Goal: Information Seeking & Learning: Learn about a topic

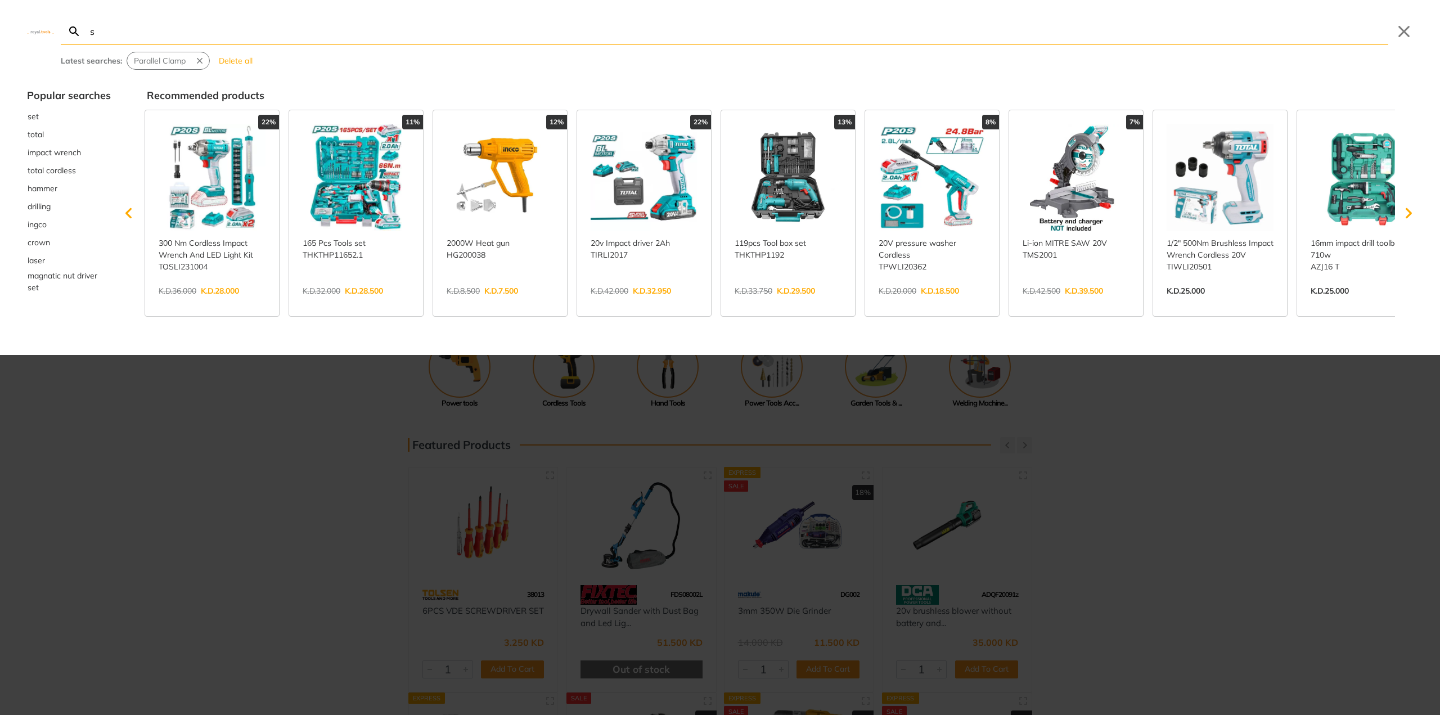
type input "s"
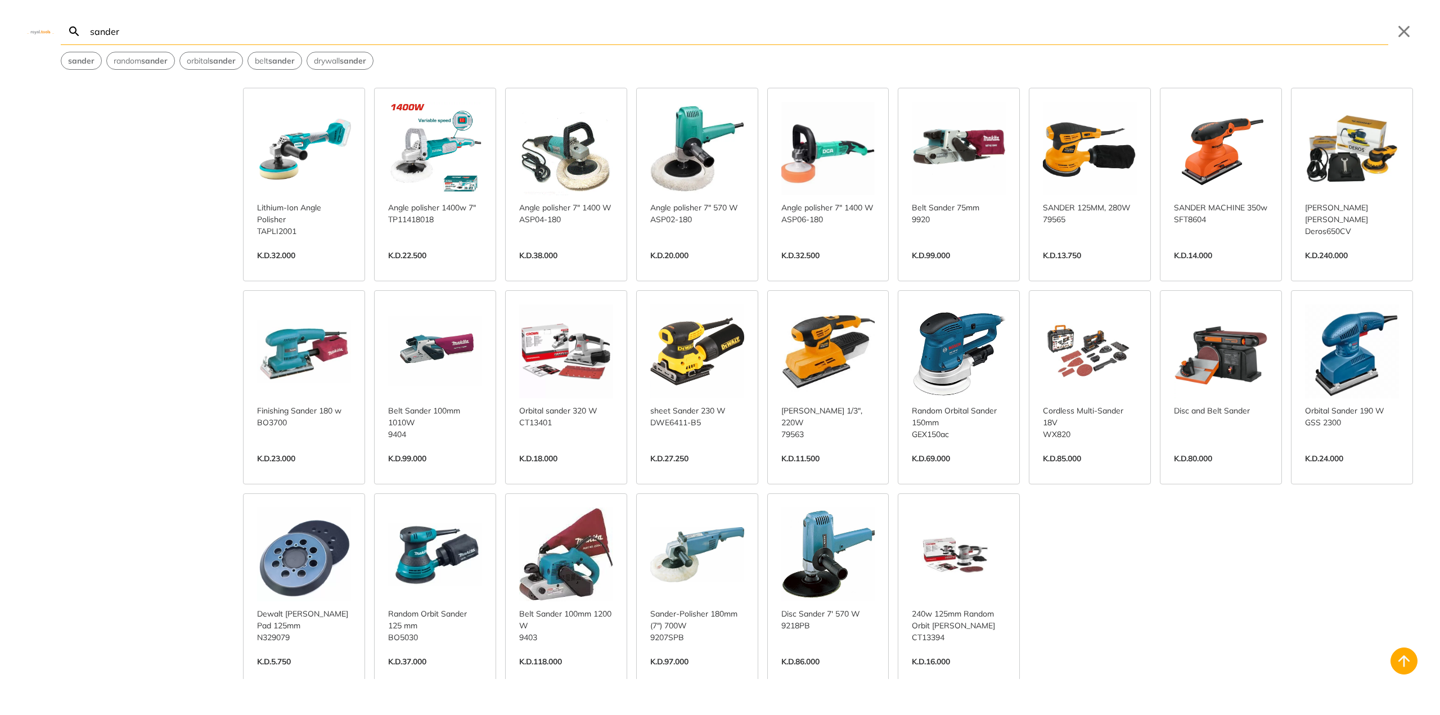
scroll to position [956, 0]
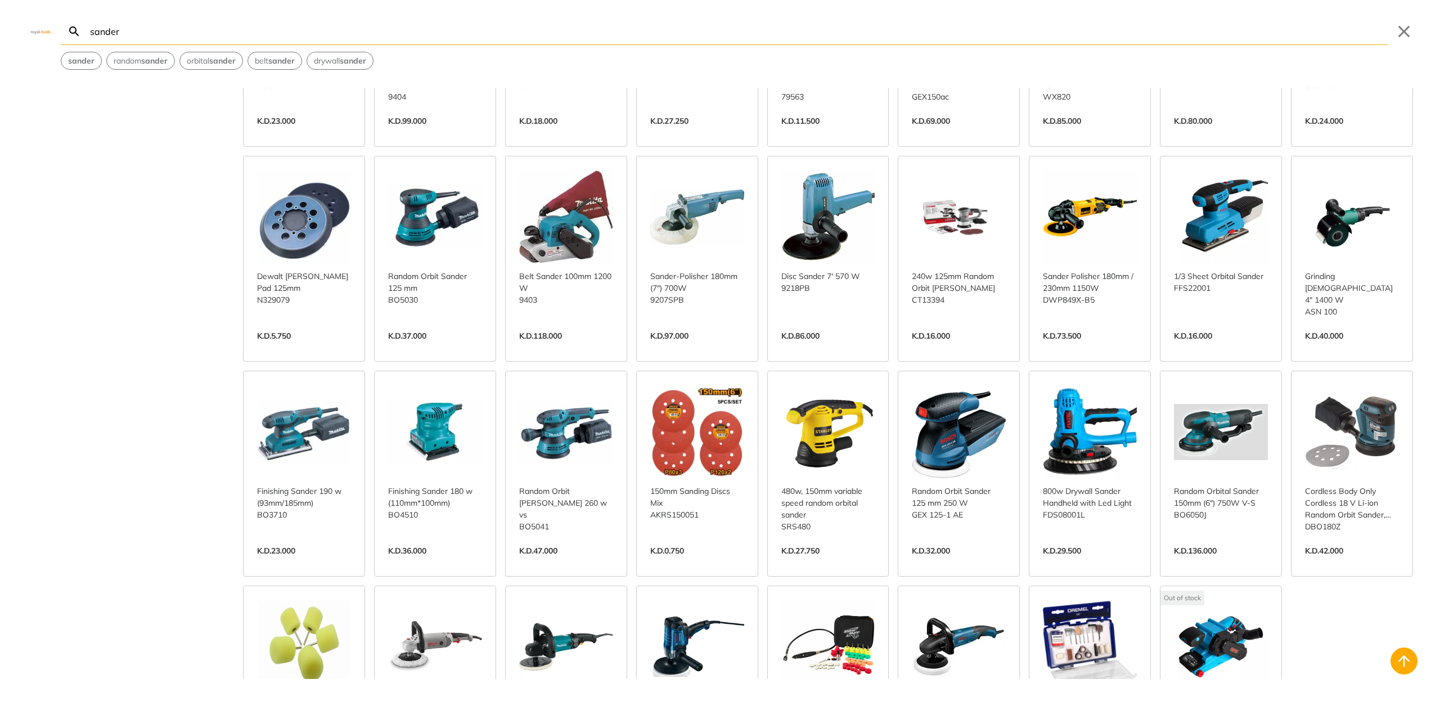
scroll to position [1237, 0]
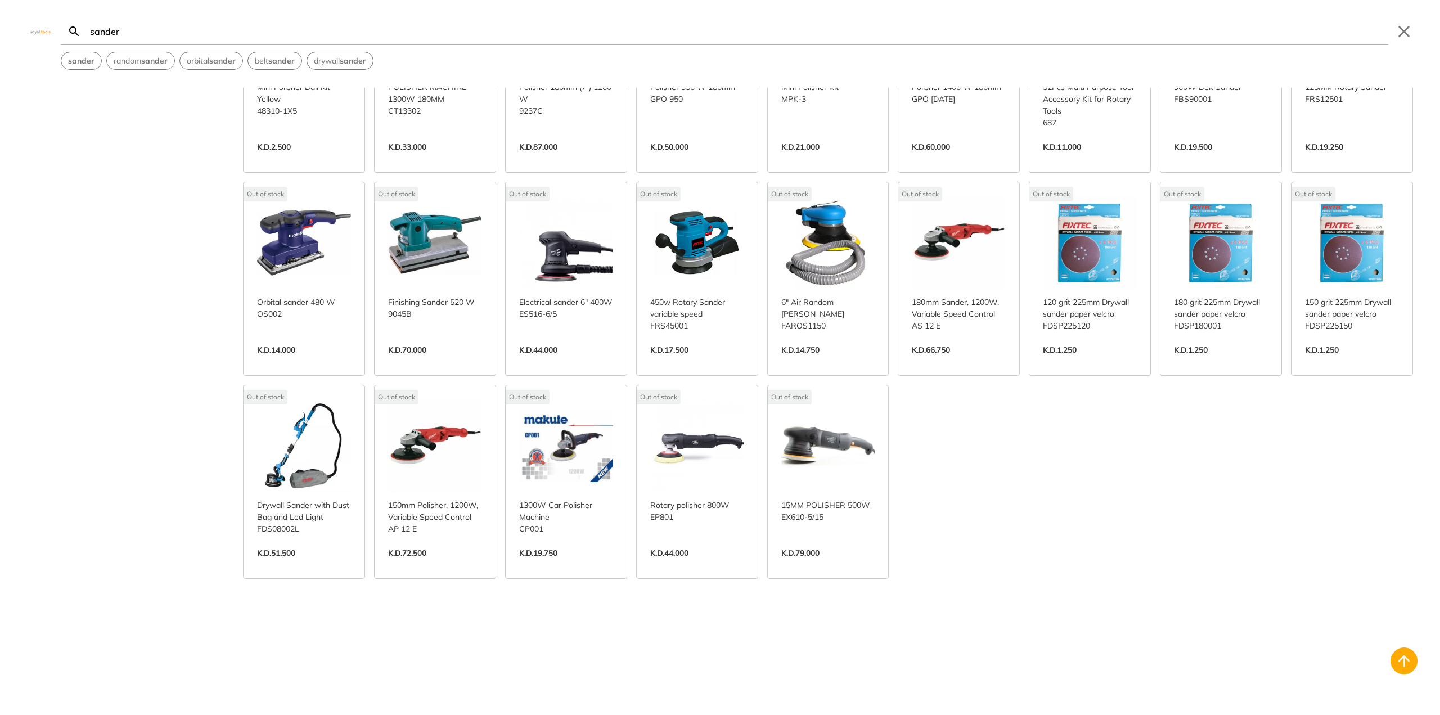
scroll to position [1848, 0]
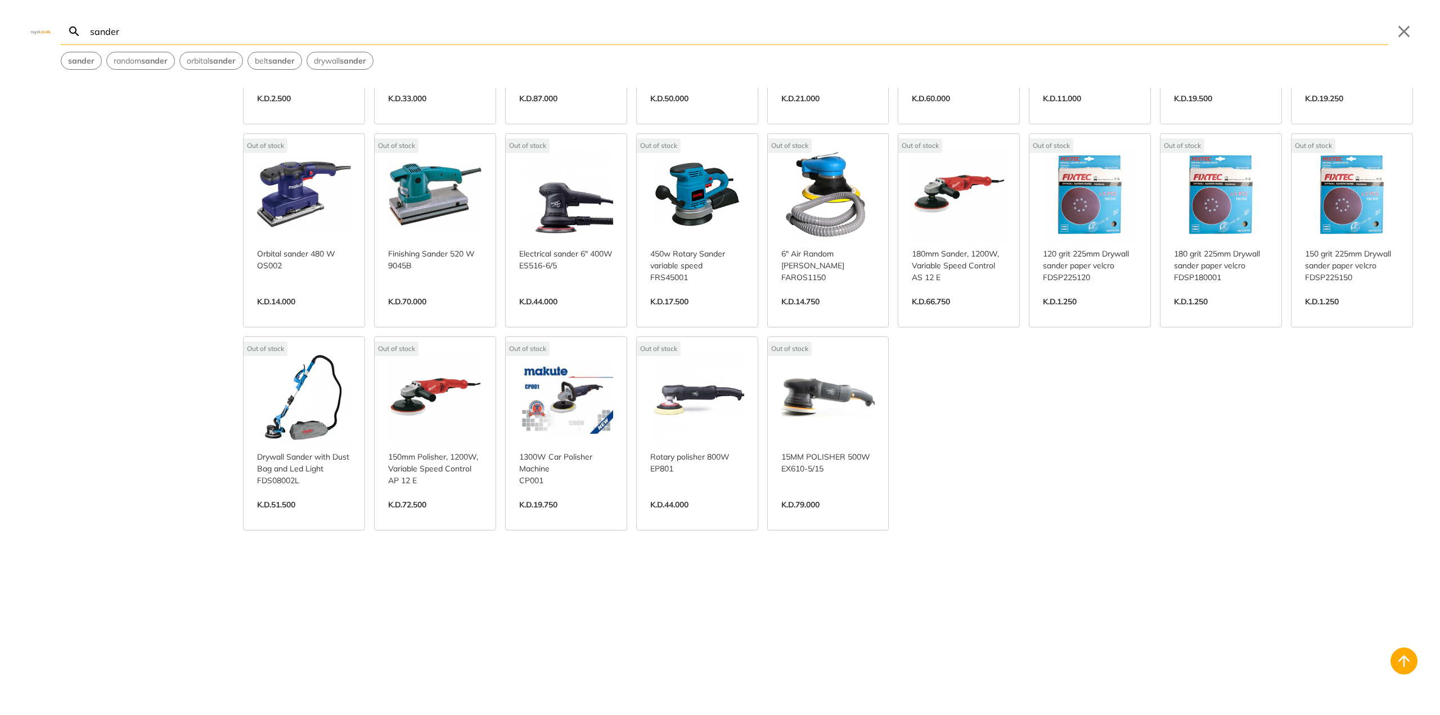
type input "sander"
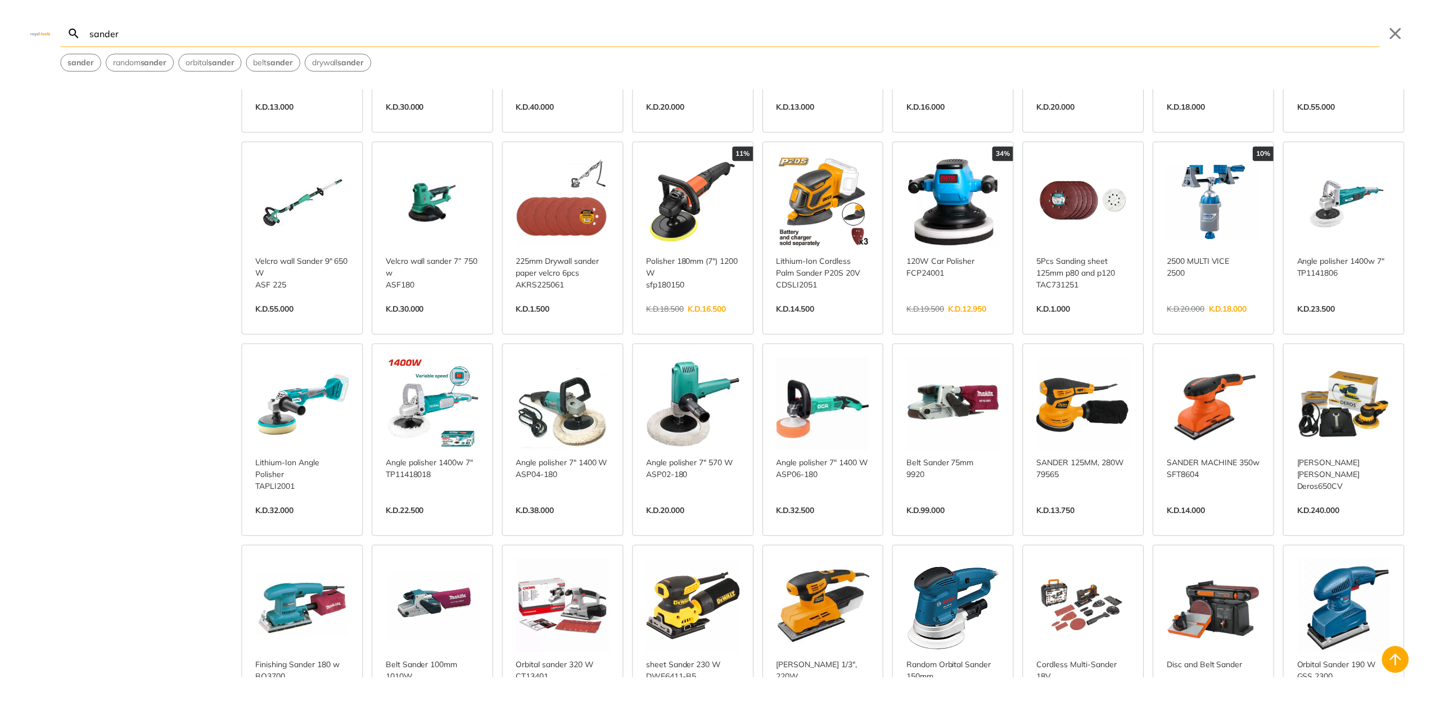
scroll to position [0, 0]
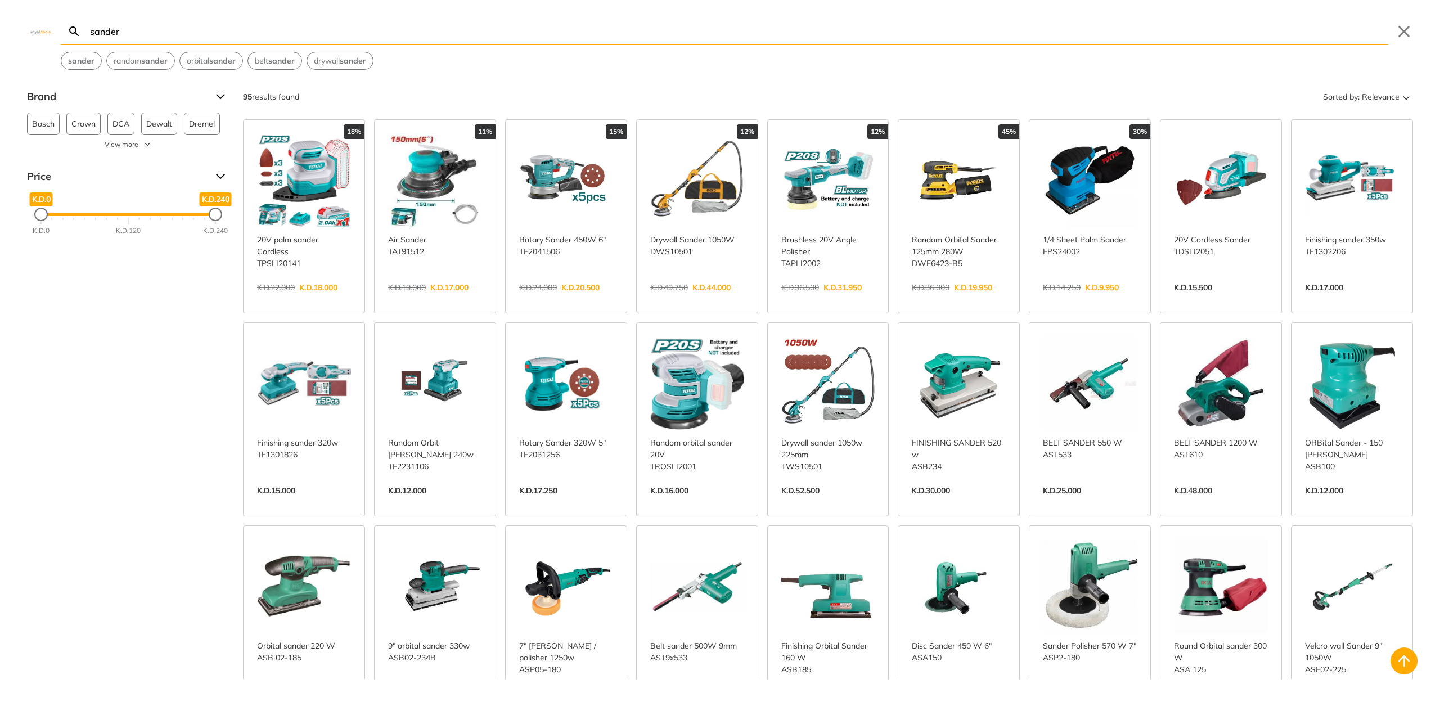
drag, startPoint x: 406, startPoint y: 574, endPoint x: 472, endPoint y: 222, distance: 358.2
click at [951, 30] on div "sander Search sander Submit Close sander random sander orbital sander belt sand…" at bounding box center [720, 35] width 1440 height 70
click at [951, 32] on button "Close" at bounding box center [1404, 31] width 18 height 18
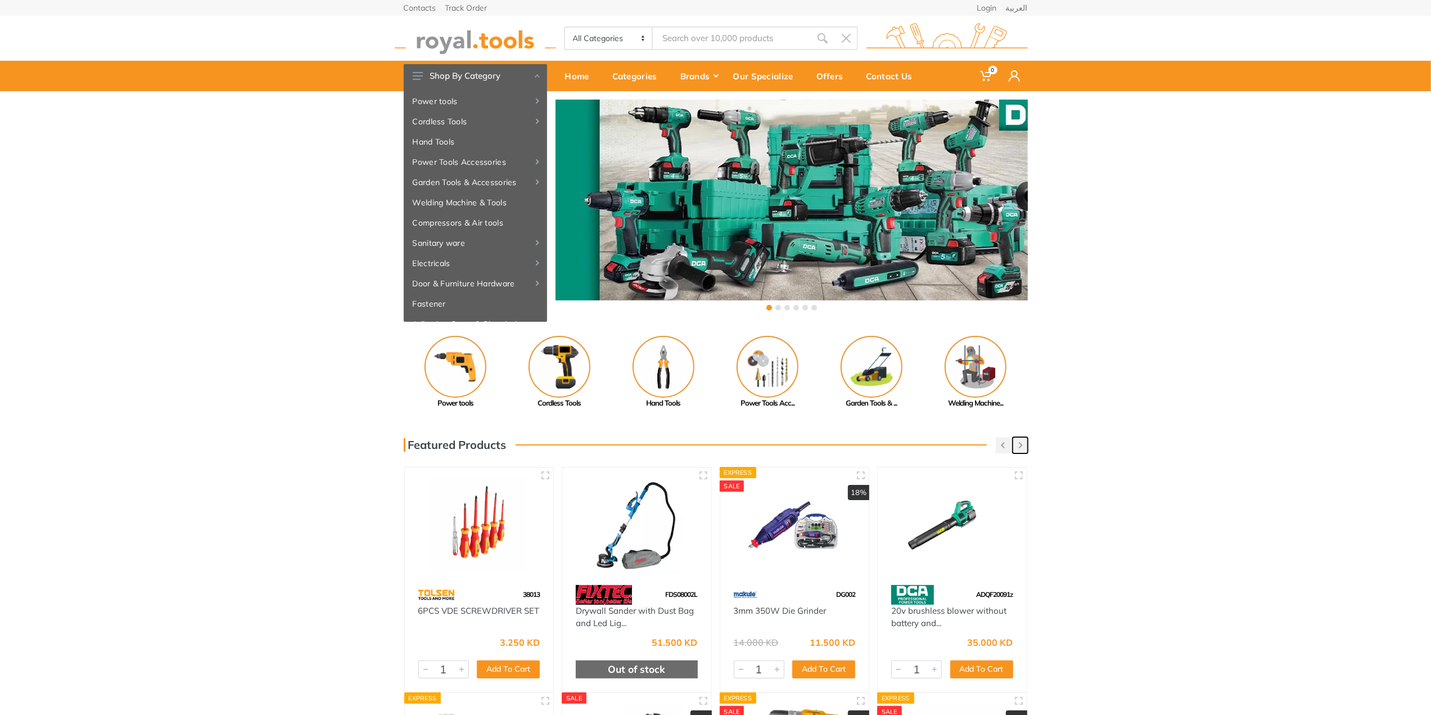
click at [951, 442] on button "button" at bounding box center [1020, 445] width 15 height 16
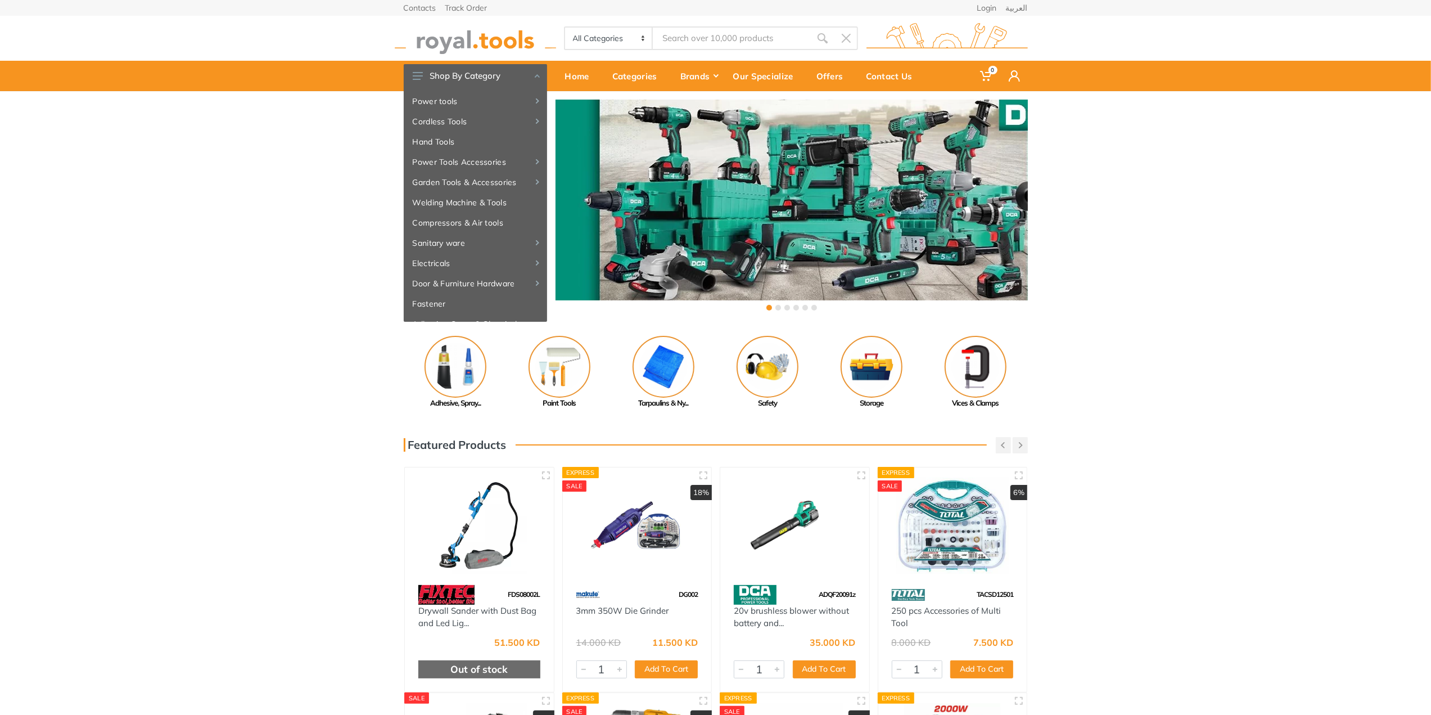
drag, startPoint x: 742, startPoint y: 384, endPoint x: 1066, endPoint y: 389, distance: 324.0
click at [951, 389] on div "Previous Adhesive, Spray... Paint Tools" at bounding box center [715, 372] width 1431 height 73
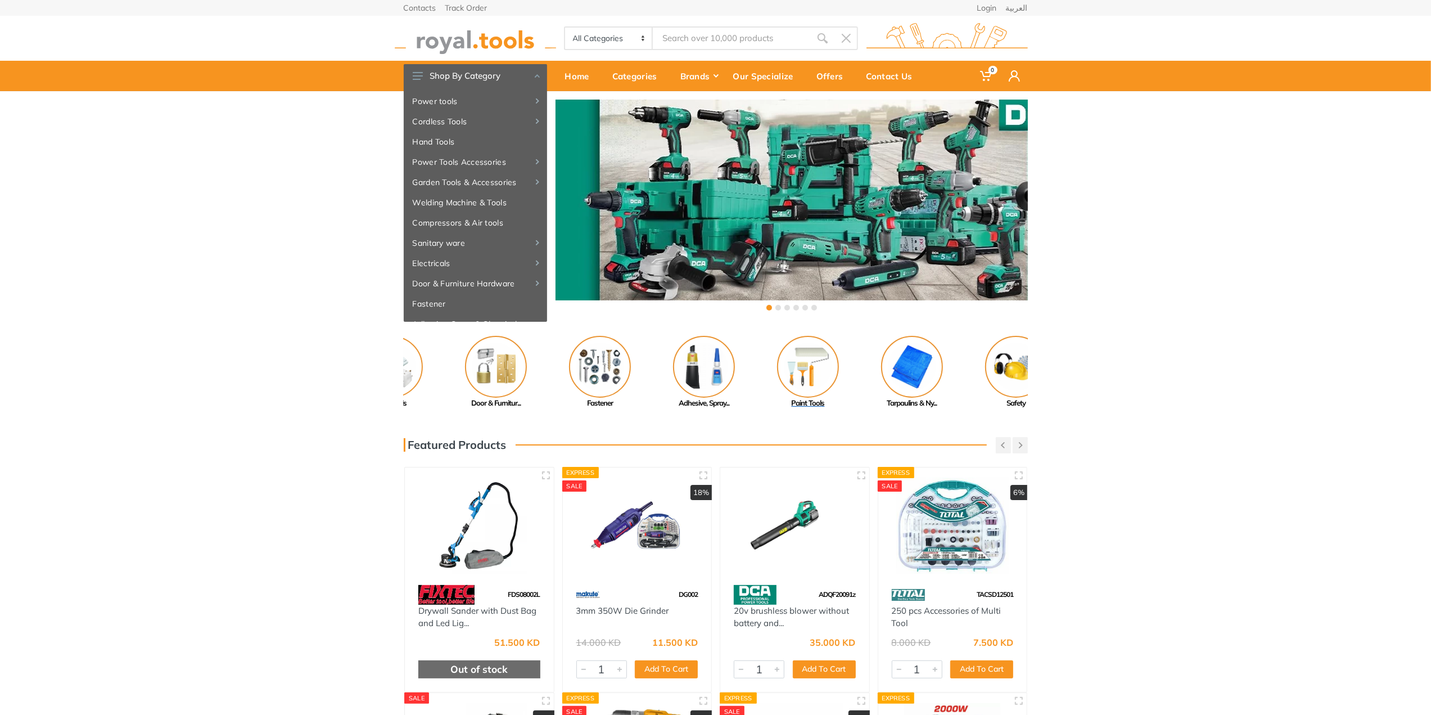
drag, startPoint x: 540, startPoint y: 372, endPoint x: 789, endPoint y: 382, distance: 248.8
click at [789, 382] on img at bounding box center [808, 367] width 62 height 62
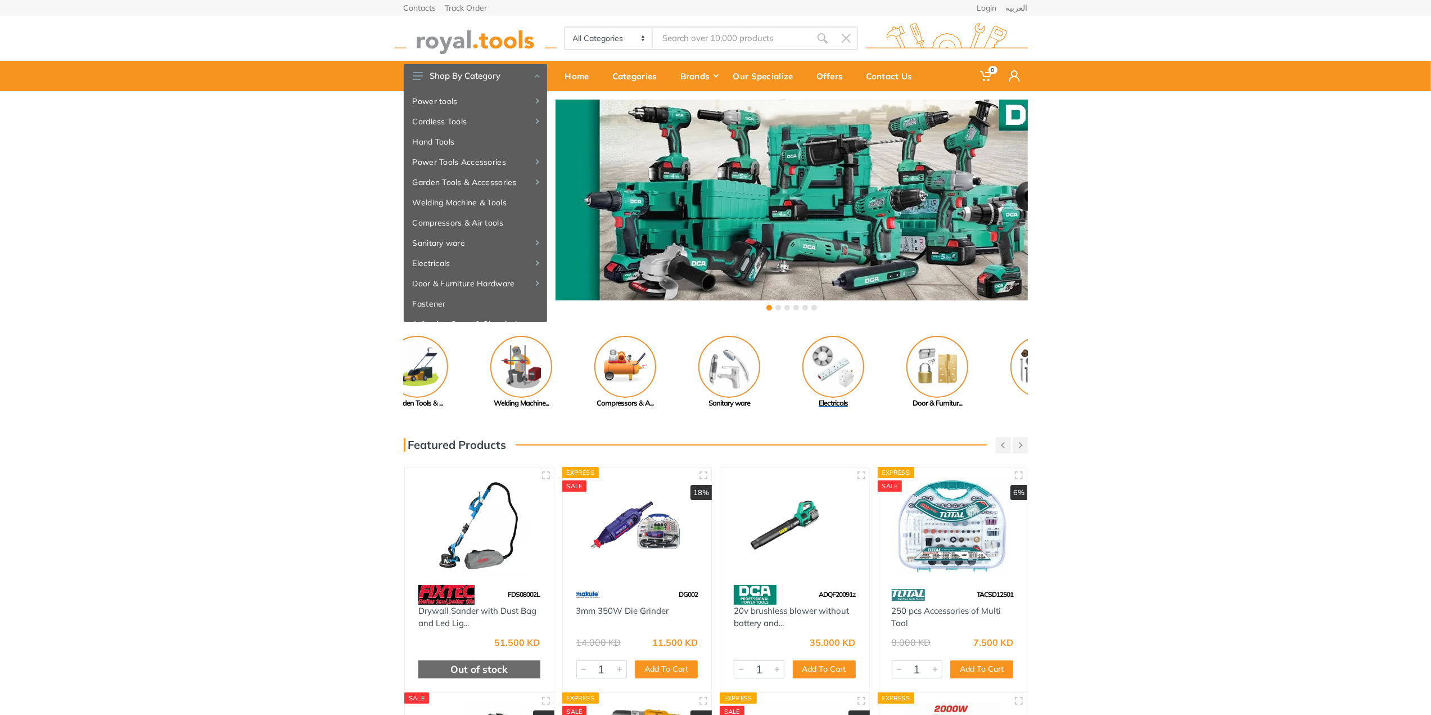
drag, startPoint x: 665, startPoint y: 378, endPoint x: 835, endPoint y: 384, distance: 170.0
click at [835, 384] on img at bounding box center [834, 367] width 62 height 62
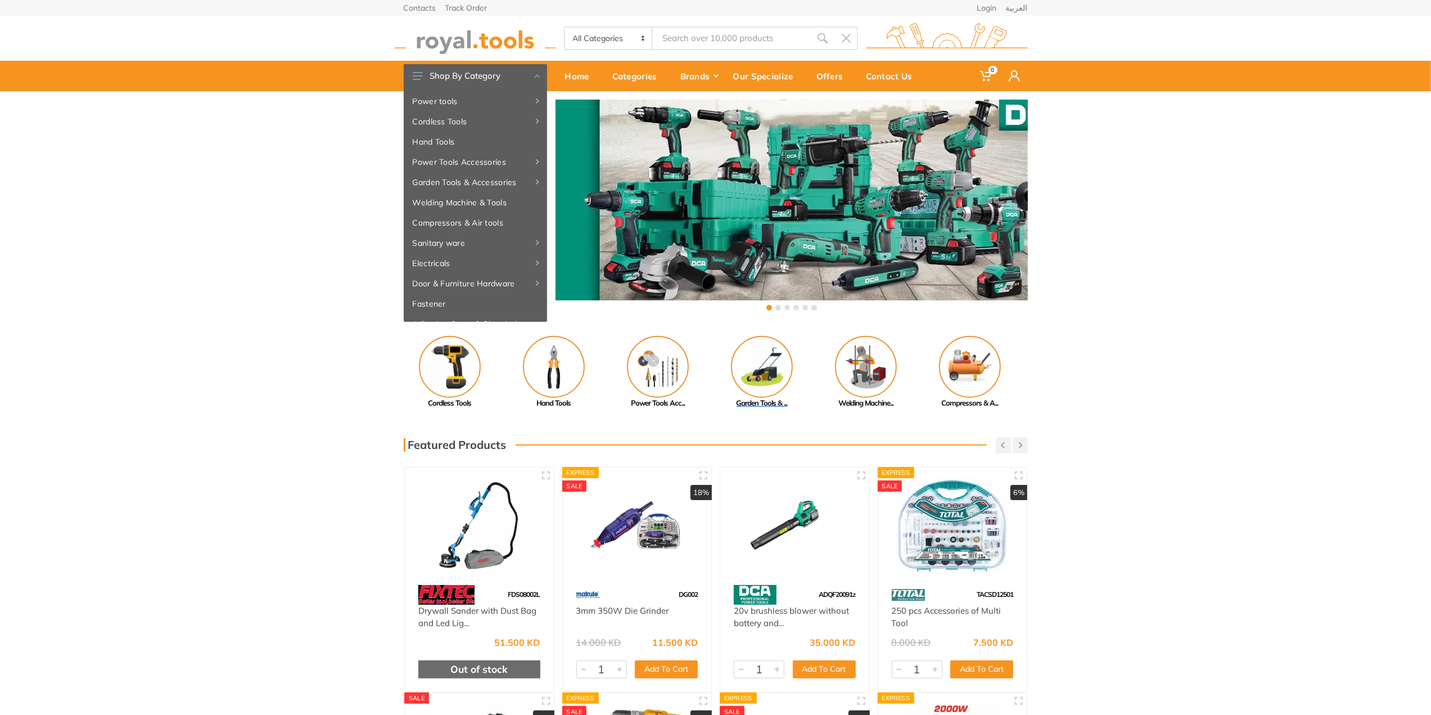
drag, startPoint x: 846, startPoint y: 391, endPoint x: 613, endPoint y: 375, distance: 233.4
click at [731, 380] on img at bounding box center [762, 367] width 62 height 62
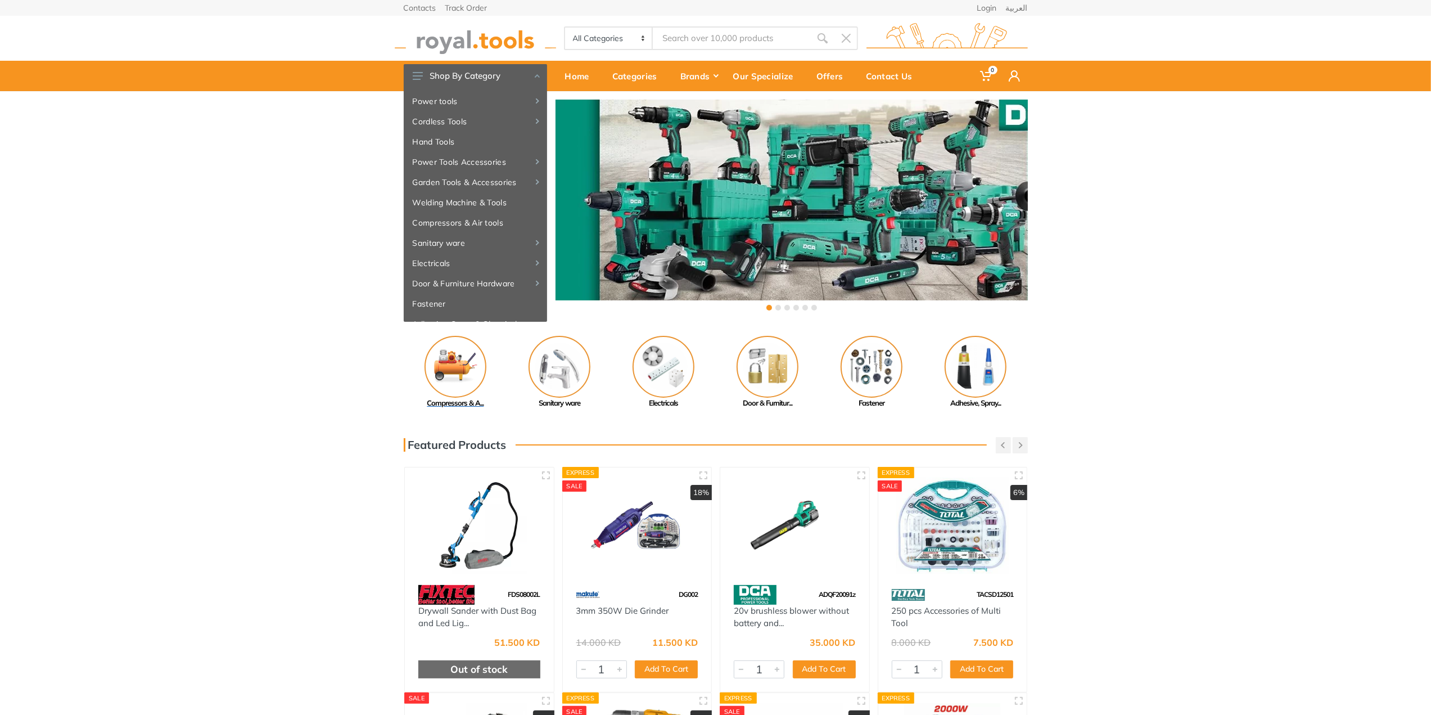
click at [457, 362] on img at bounding box center [456, 367] width 62 height 62
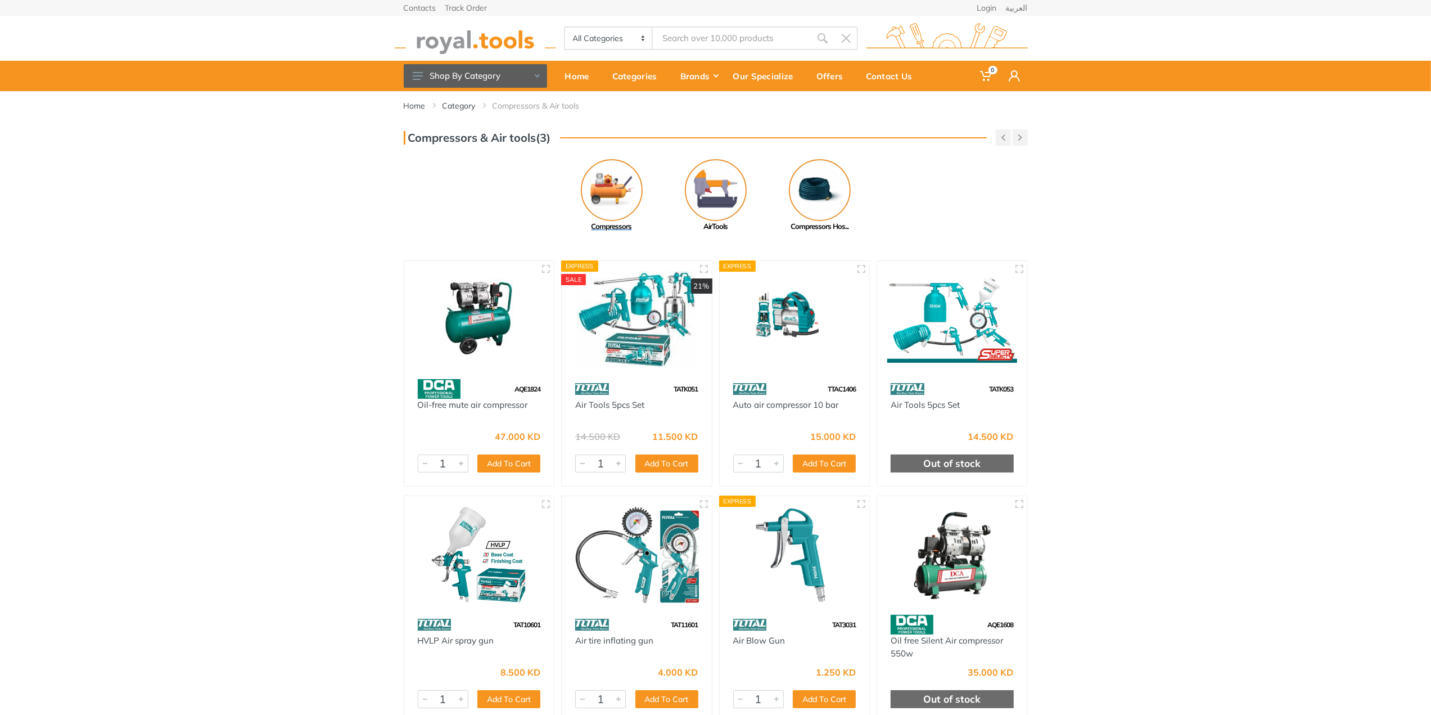
click at [619, 190] on img at bounding box center [612, 190] width 62 height 62
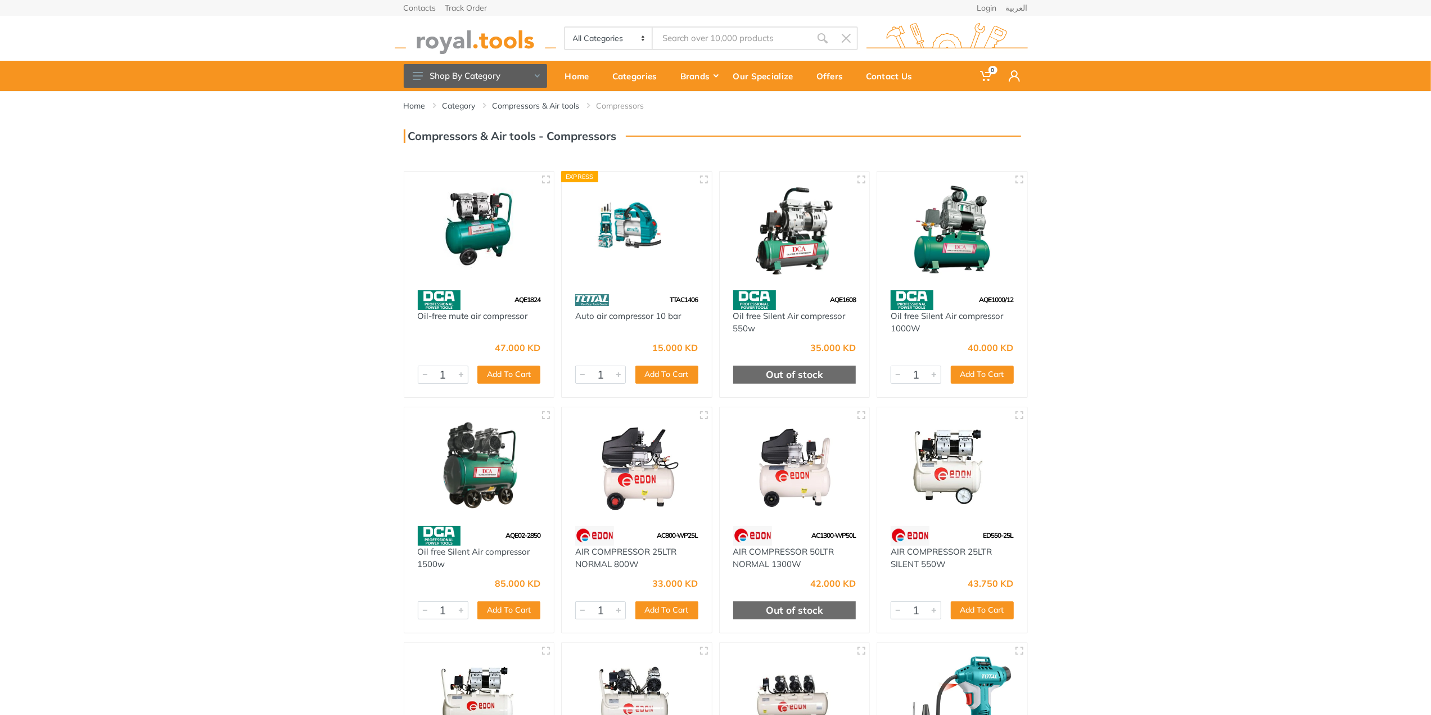
drag, startPoint x: 369, startPoint y: 404, endPoint x: 378, endPoint y: 211, distance: 193.7
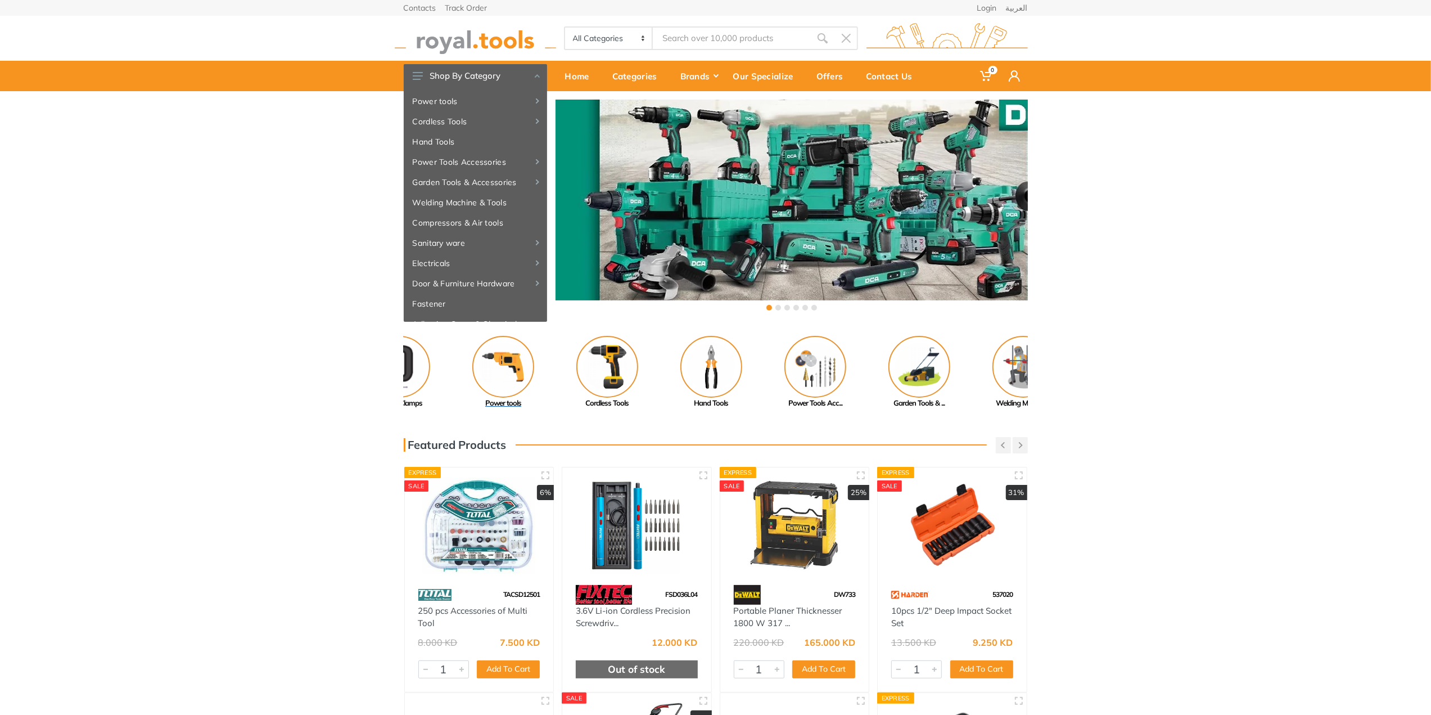
drag, startPoint x: 457, startPoint y: 376, endPoint x: 651, endPoint y: 378, distance: 194.1
click at [534, 377] on img at bounding box center [503, 367] width 62 height 62
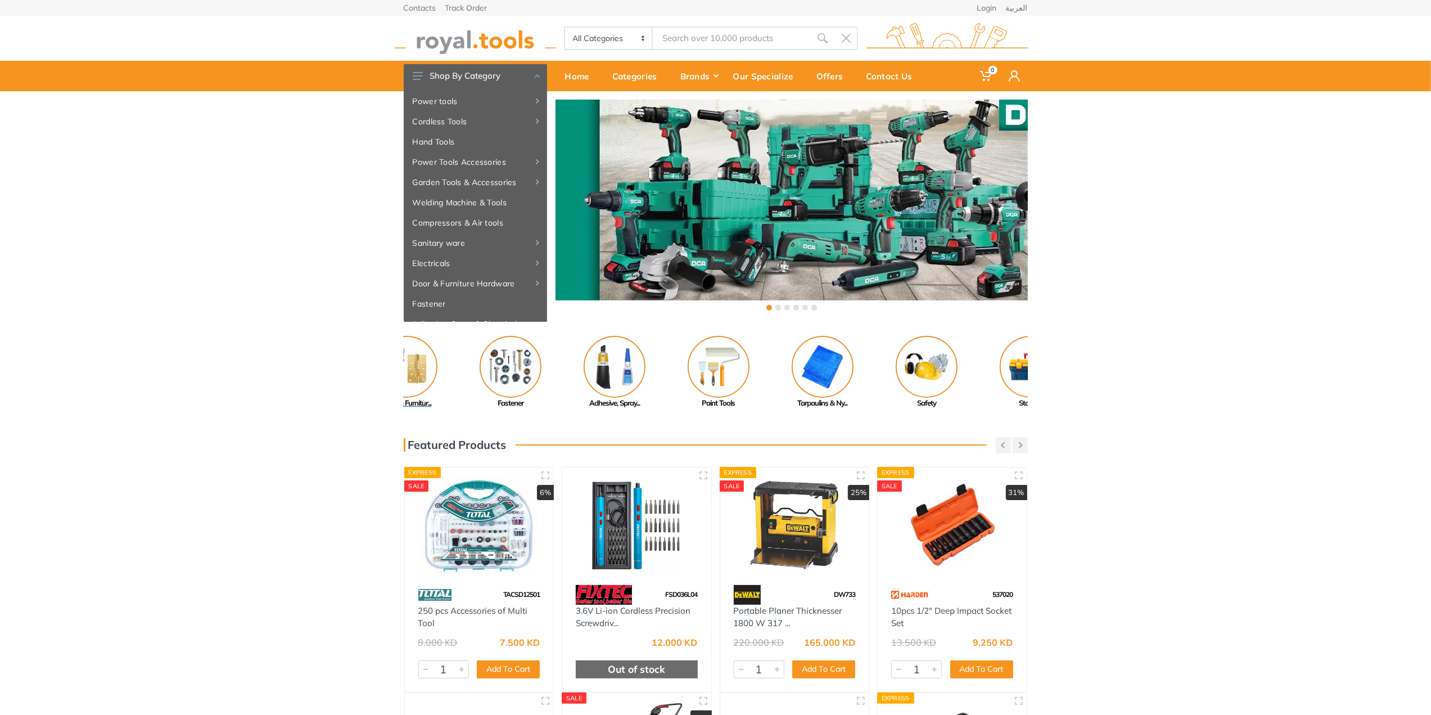
drag, startPoint x: 429, startPoint y: 368, endPoint x: 603, endPoint y: 375, distance: 174.5
click at [596, 372] on img at bounding box center [615, 367] width 62 height 62
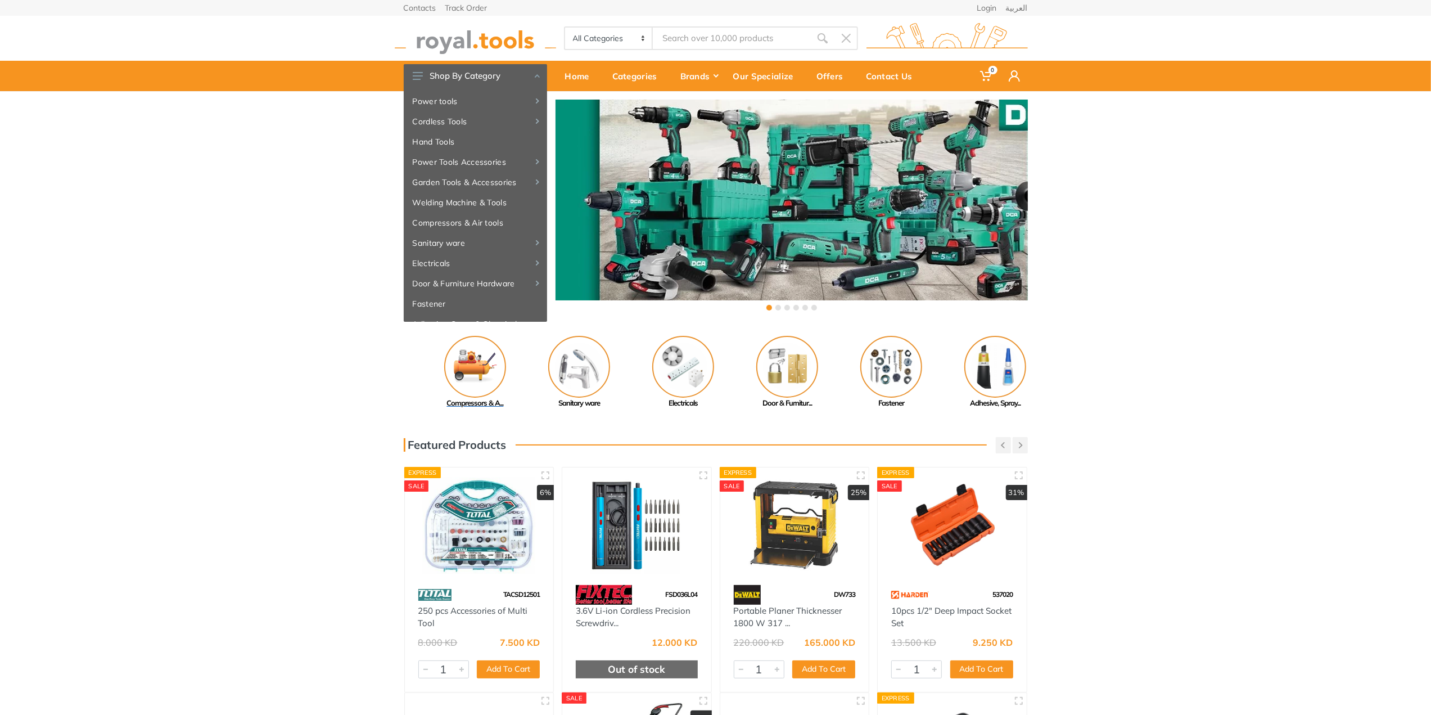
drag, startPoint x: 460, startPoint y: 378, endPoint x: 672, endPoint y: 363, distance: 212.0
click at [506, 363] on img at bounding box center [475, 367] width 62 height 62
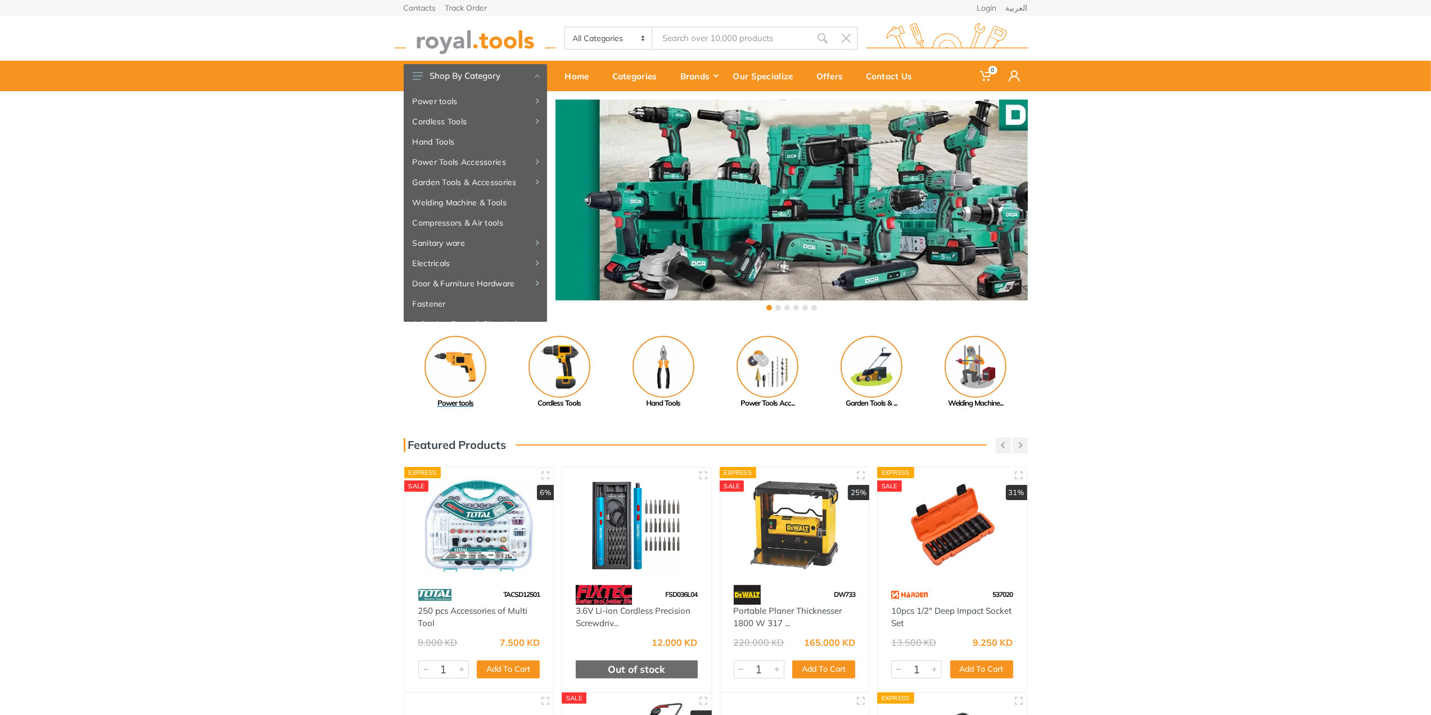
click at [470, 377] on img at bounding box center [456, 367] width 62 height 62
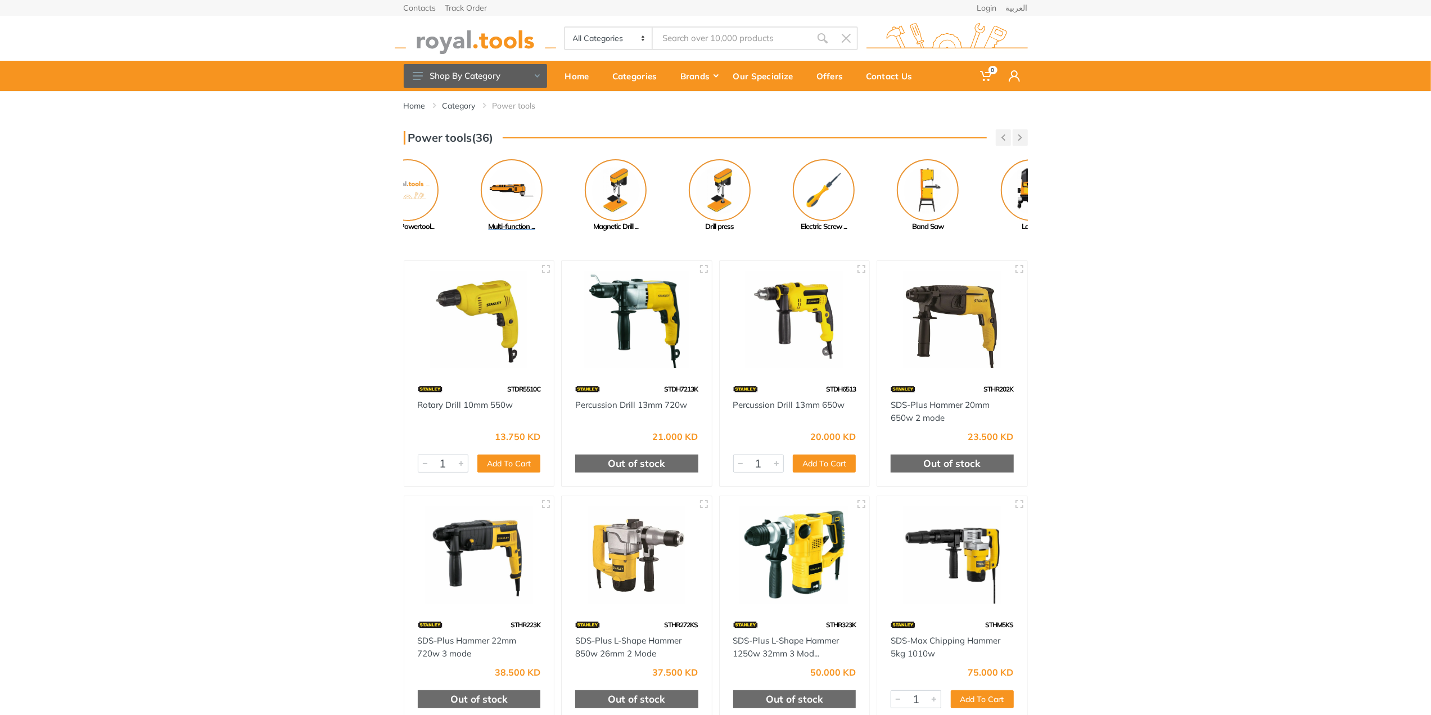
drag, startPoint x: 547, startPoint y: 213, endPoint x: 758, endPoint y: 199, distance: 211.9
click at [647, 200] on img at bounding box center [616, 190] width 62 height 62
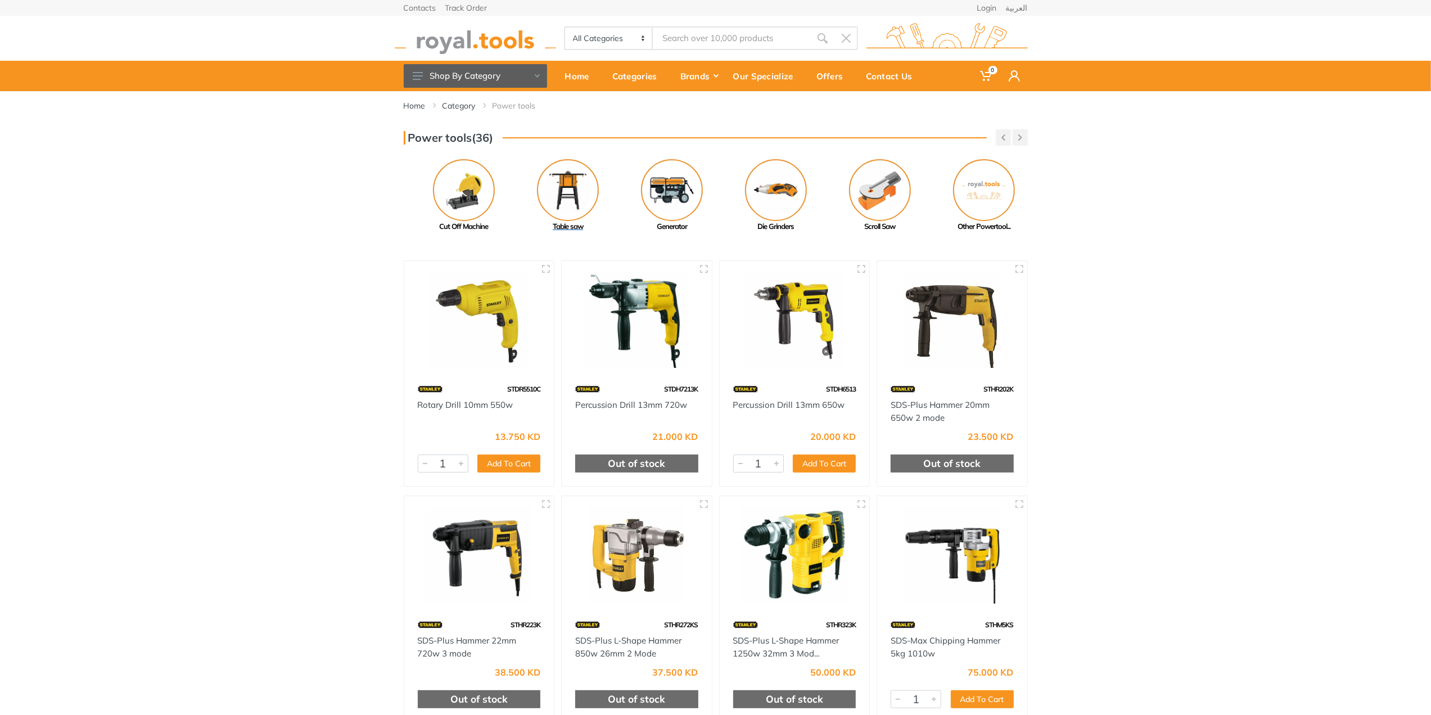
drag, startPoint x: 575, startPoint y: 204, endPoint x: 591, endPoint y: 203, distance: 15.8
click at [591, 203] on img at bounding box center [568, 190] width 62 height 62
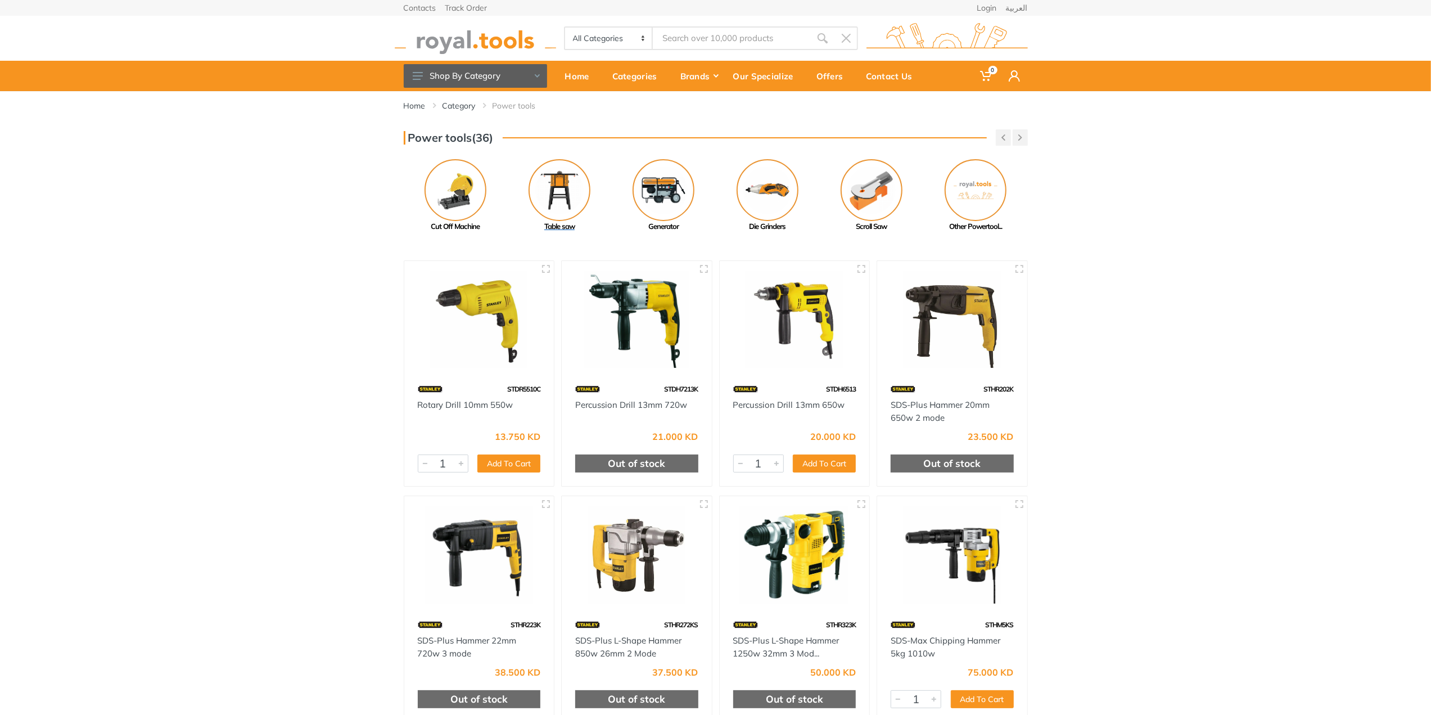
click at [565, 195] on img at bounding box center [560, 190] width 62 height 62
click at [562, 197] on img at bounding box center [560, 190] width 62 height 62
drag, startPoint x: 483, startPoint y: 189, endPoint x: 675, endPoint y: 194, distance: 191.9
click at [487, 191] on img at bounding box center [456, 190] width 62 height 62
drag, startPoint x: 496, startPoint y: 195, endPoint x: 637, endPoint y: 200, distance: 140.7
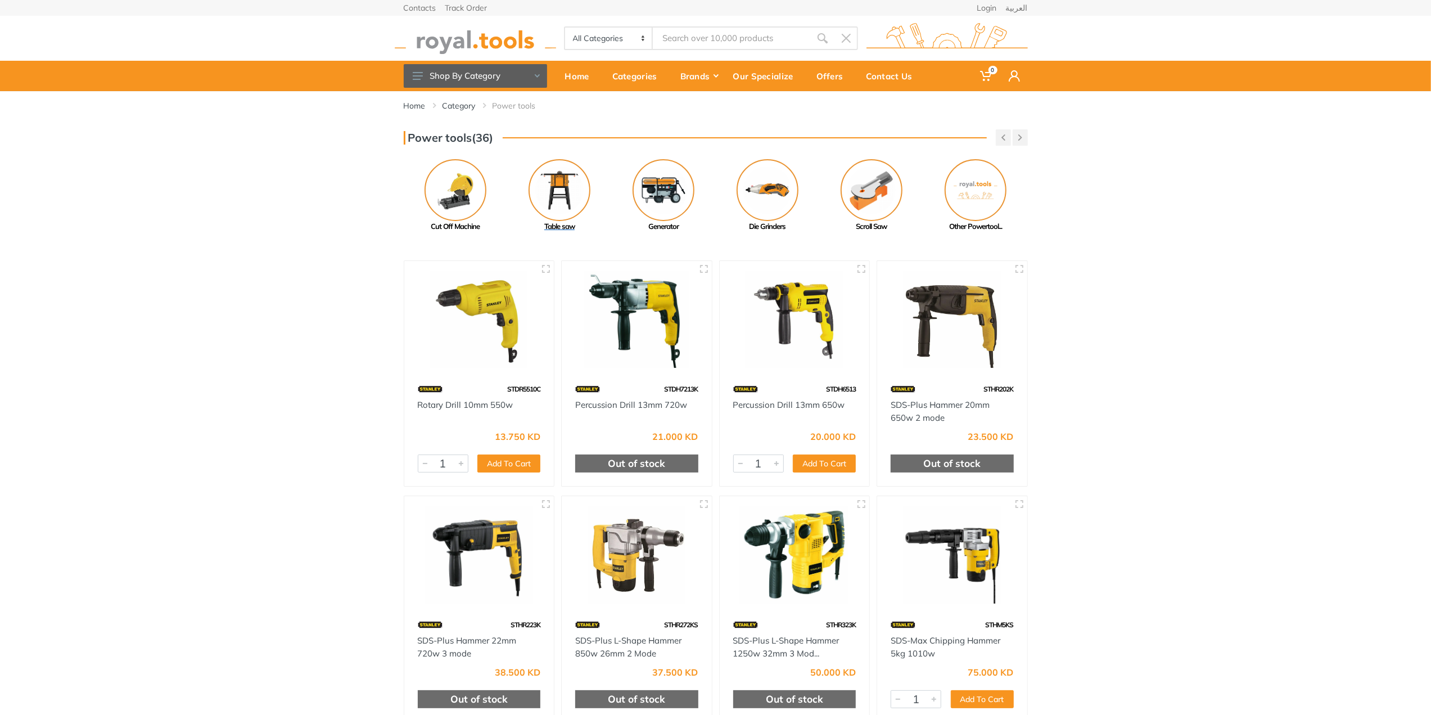
click at [508, 200] on link "Cut Off Machine" at bounding box center [456, 195] width 104 height 73
drag, startPoint x: 502, startPoint y: 192, endPoint x: 792, endPoint y: 193, distance: 290.2
click at [514, 194] on link "Cut Off Machine" at bounding box center [462, 195] width 104 height 73
click at [459, 200] on img at bounding box center [456, 190] width 62 height 62
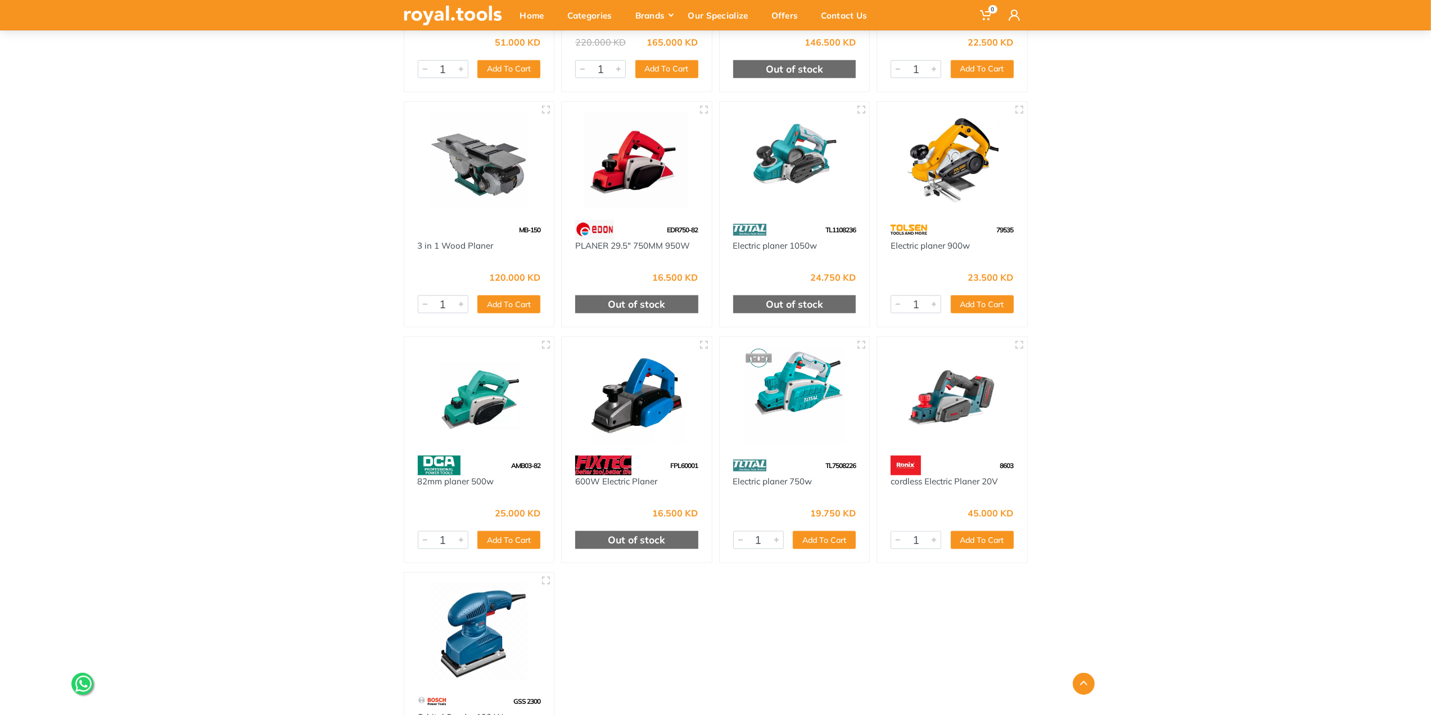
scroll to position [1069, 0]
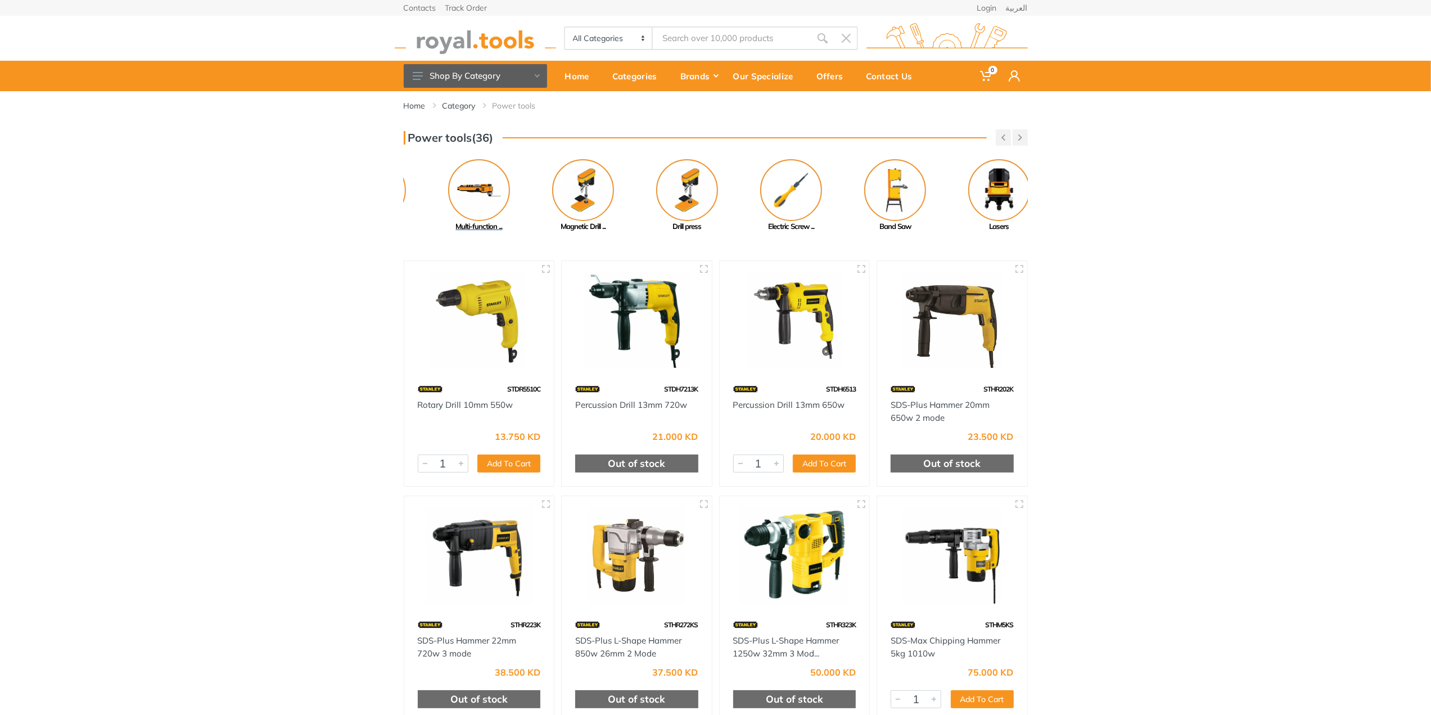
drag, startPoint x: 456, startPoint y: 212, endPoint x: 609, endPoint y: 206, distance: 153.1
click at [510, 206] on img at bounding box center [479, 190] width 62 height 62
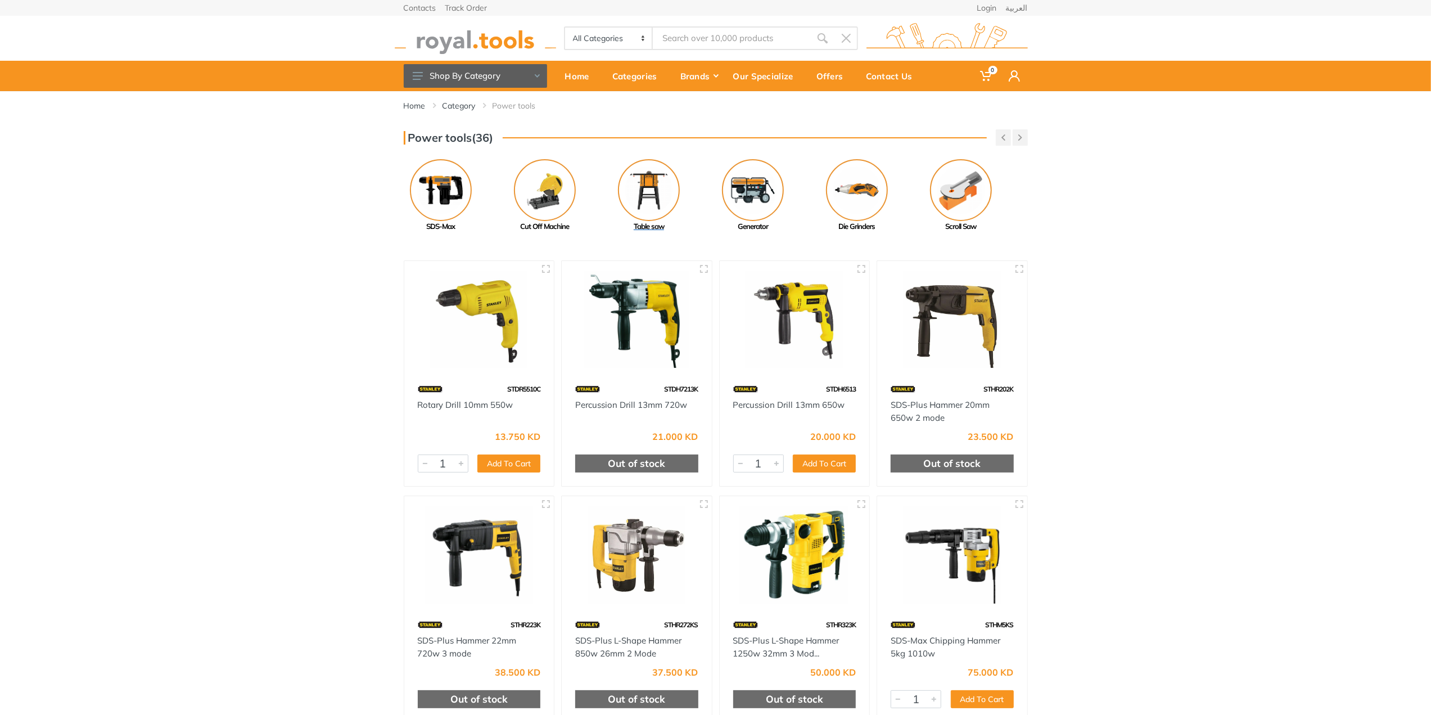
drag, startPoint x: 498, startPoint y: 186, endPoint x: 651, endPoint y: 192, distance: 153.1
click at [597, 190] on link "Cut Off Machine" at bounding box center [545, 195] width 104 height 73
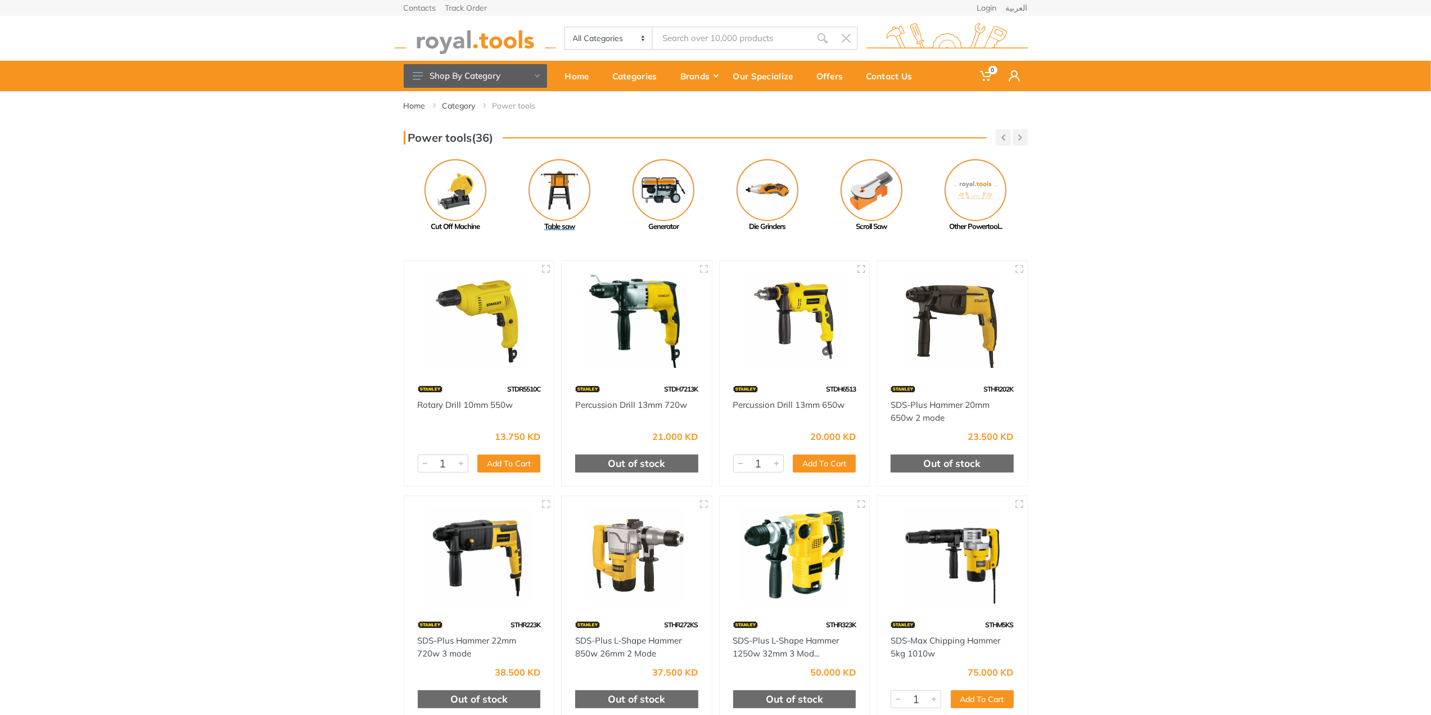
drag, startPoint x: 672, startPoint y: 192, endPoint x: 843, endPoint y: 195, distance: 170.5
click at [591, 192] on img at bounding box center [560, 190] width 62 height 62
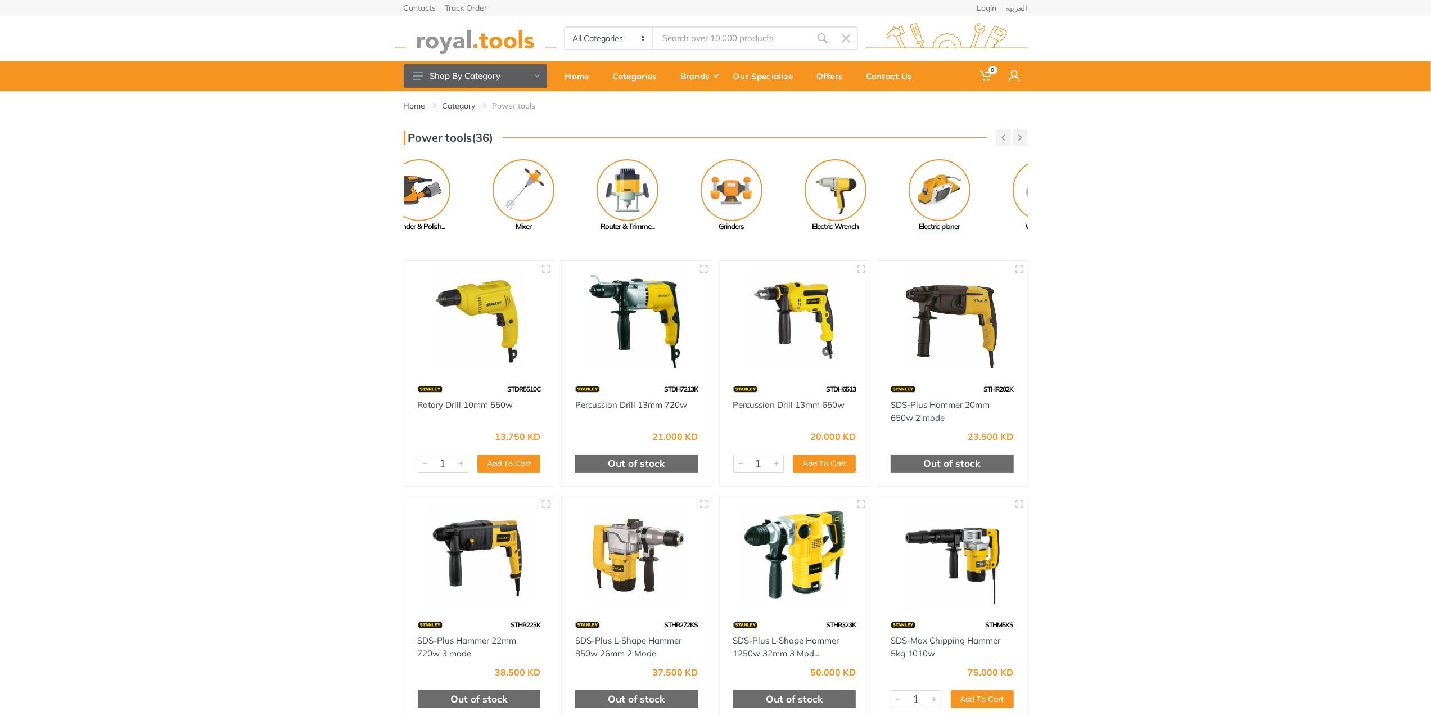
drag, startPoint x: 453, startPoint y: 190, endPoint x: 1013, endPoint y: 197, distance: 559.7
click at [971, 197] on img at bounding box center [940, 190] width 62 height 62
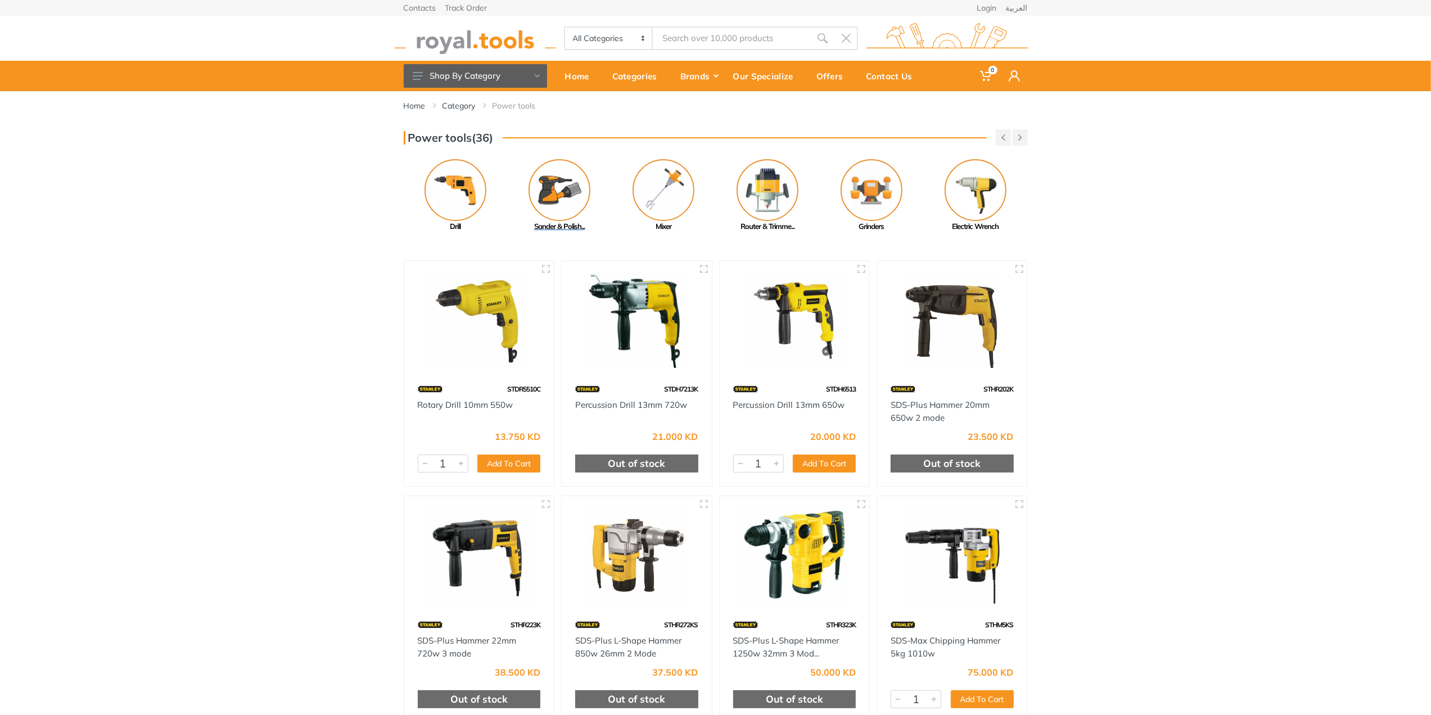
click at [553, 202] on img at bounding box center [560, 190] width 62 height 62
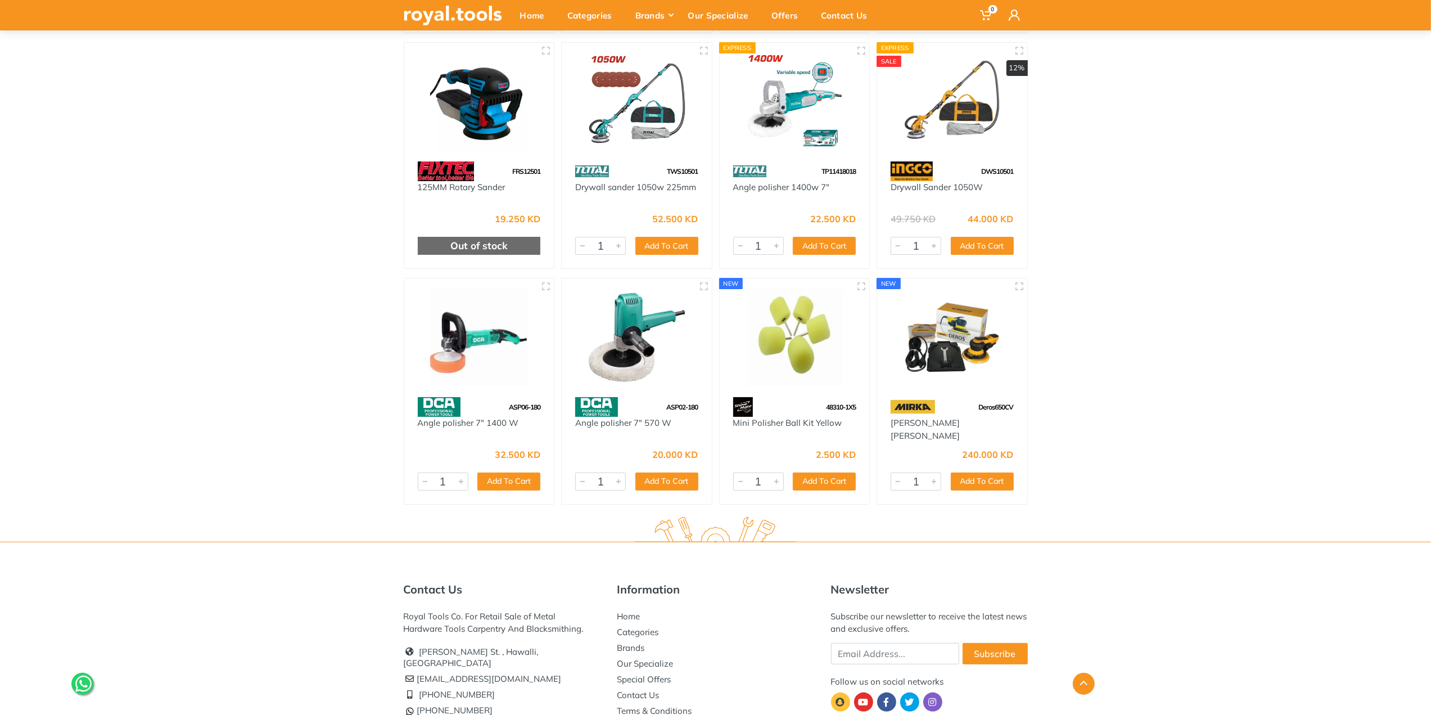
scroll to position [4214, 0]
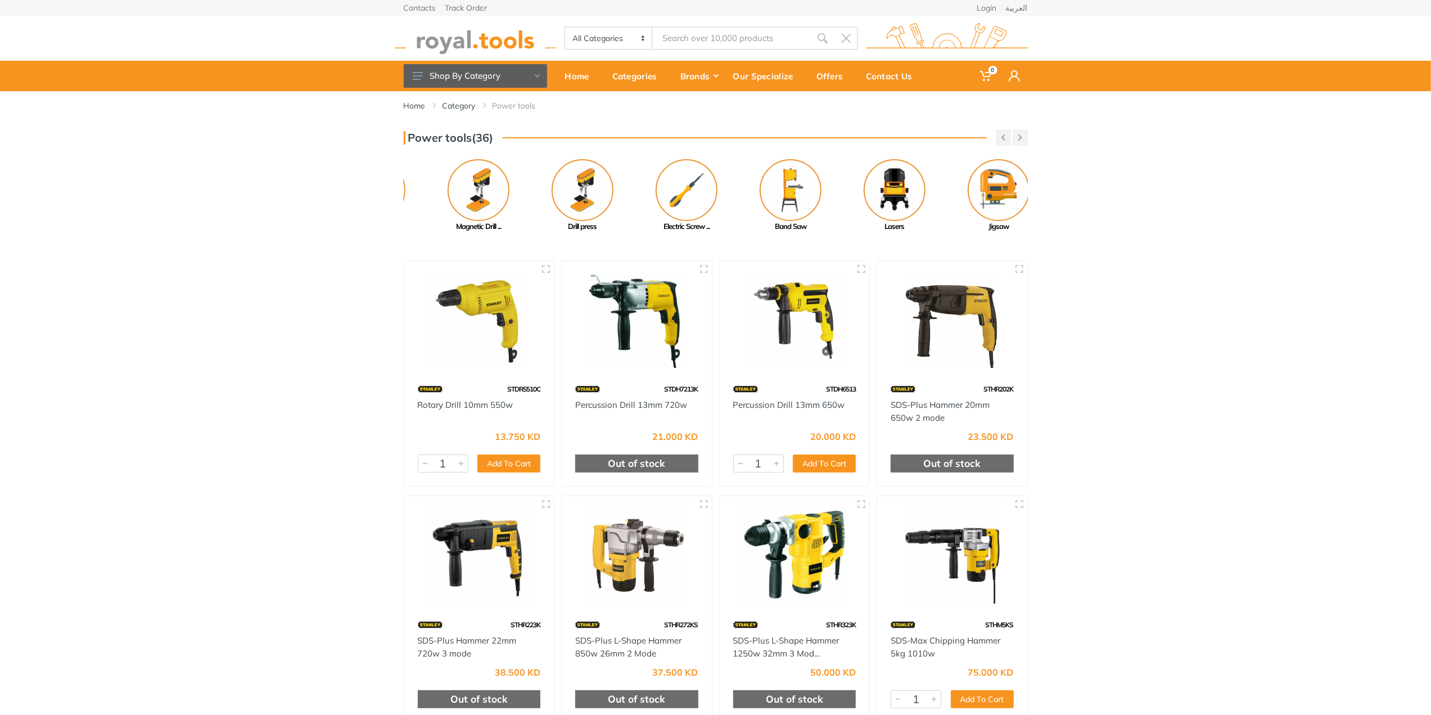
drag, startPoint x: 574, startPoint y: 182, endPoint x: 361, endPoint y: 168, distance: 213.1
click at [448, 175] on img at bounding box center [479, 190] width 62 height 62
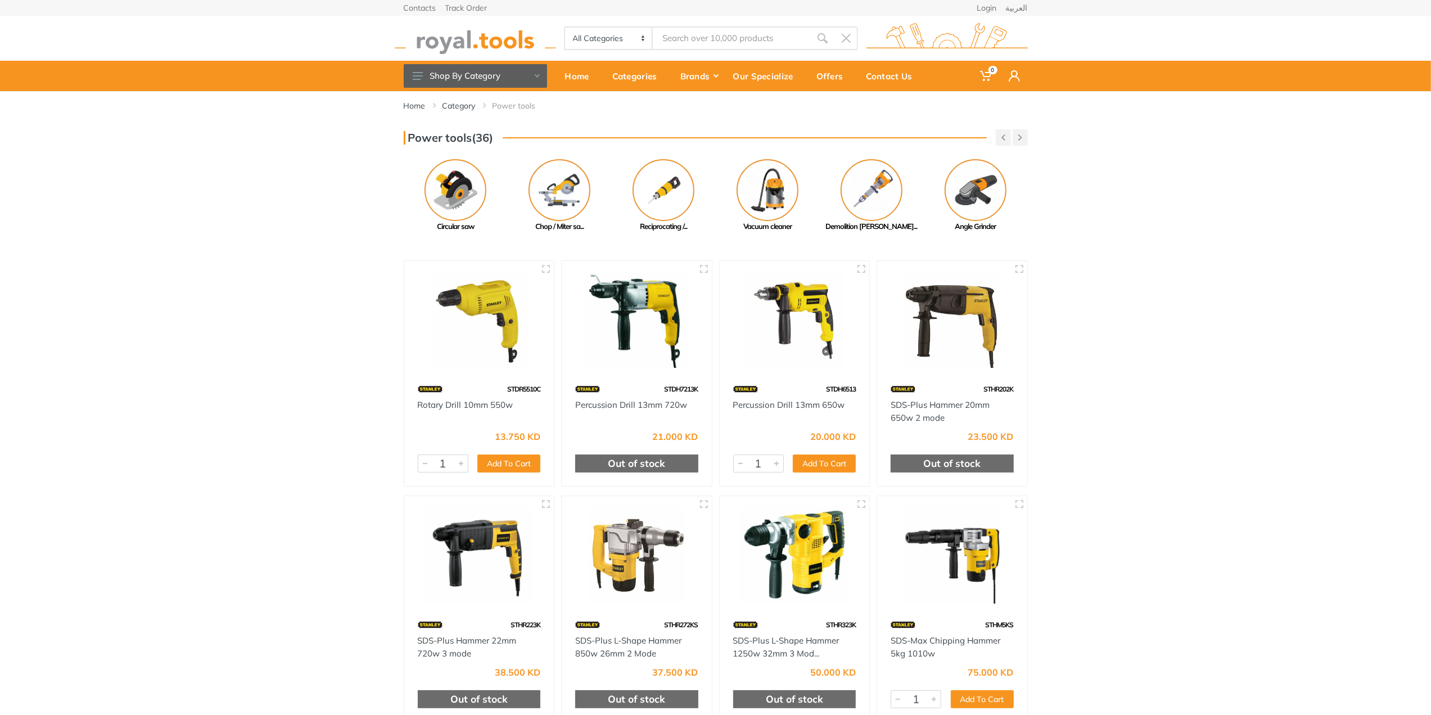
drag, startPoint x: 966, startPoint y: 199, endPoint x: 634, endPoint y: 248, distance: 335.5
click at [634, 248] on div "Home Category Power tools Power tools(36) Previous" at bounding box center [715, 420] width 1431 height 659
click at [576, 197] on img at bounding box center [560, 190] width 62 height 62
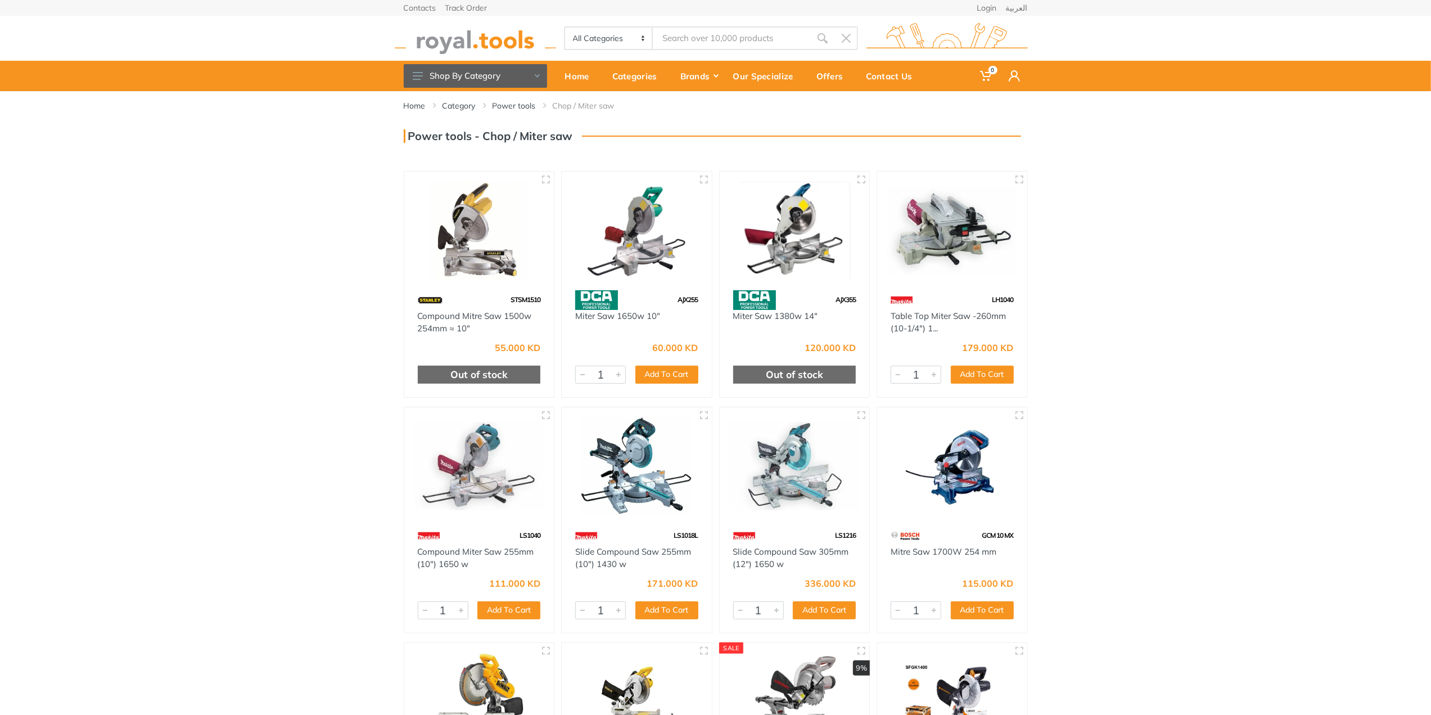
drag, startPoint x: 403, startPoint y: 460, endPoint x: 345, endPoint y: 152, distance: 312.5
